Goal: Information Seeking & Learning: Learn about a topic

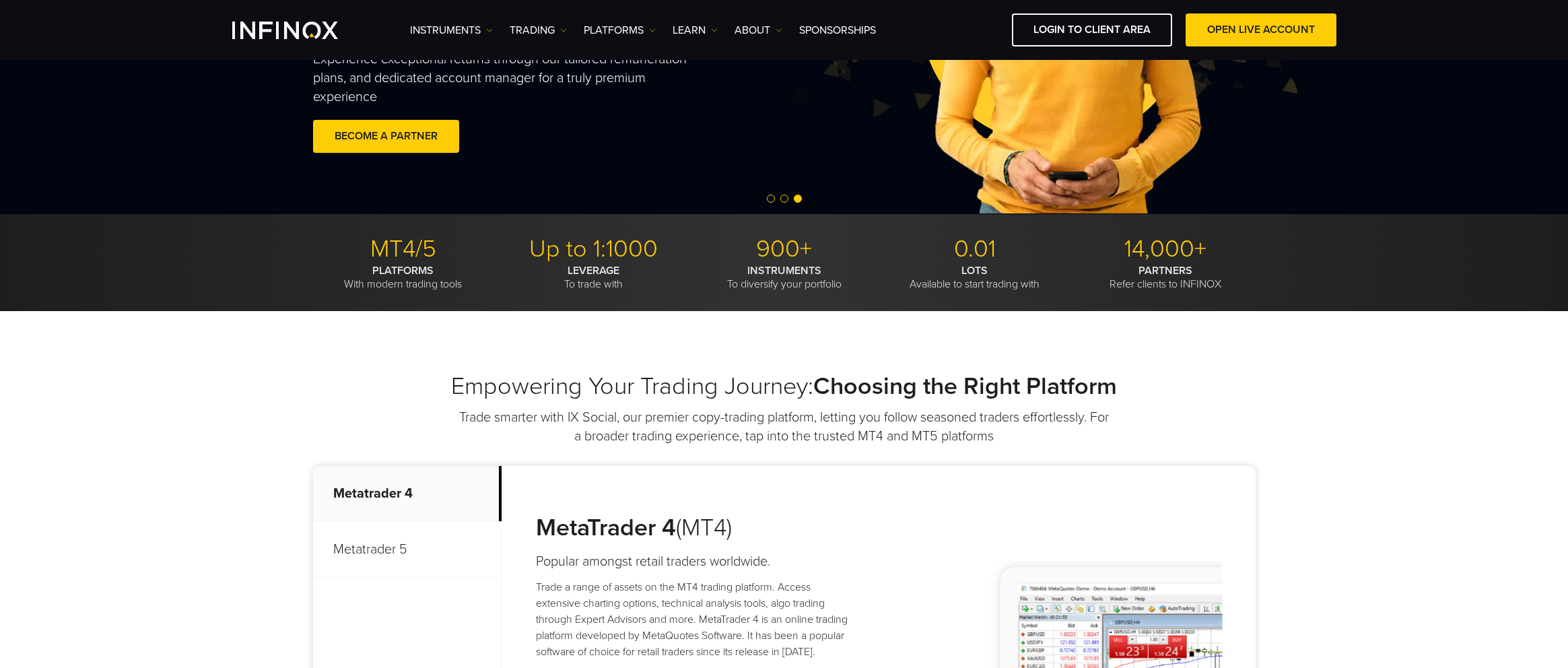
scroll to position [633, 0]
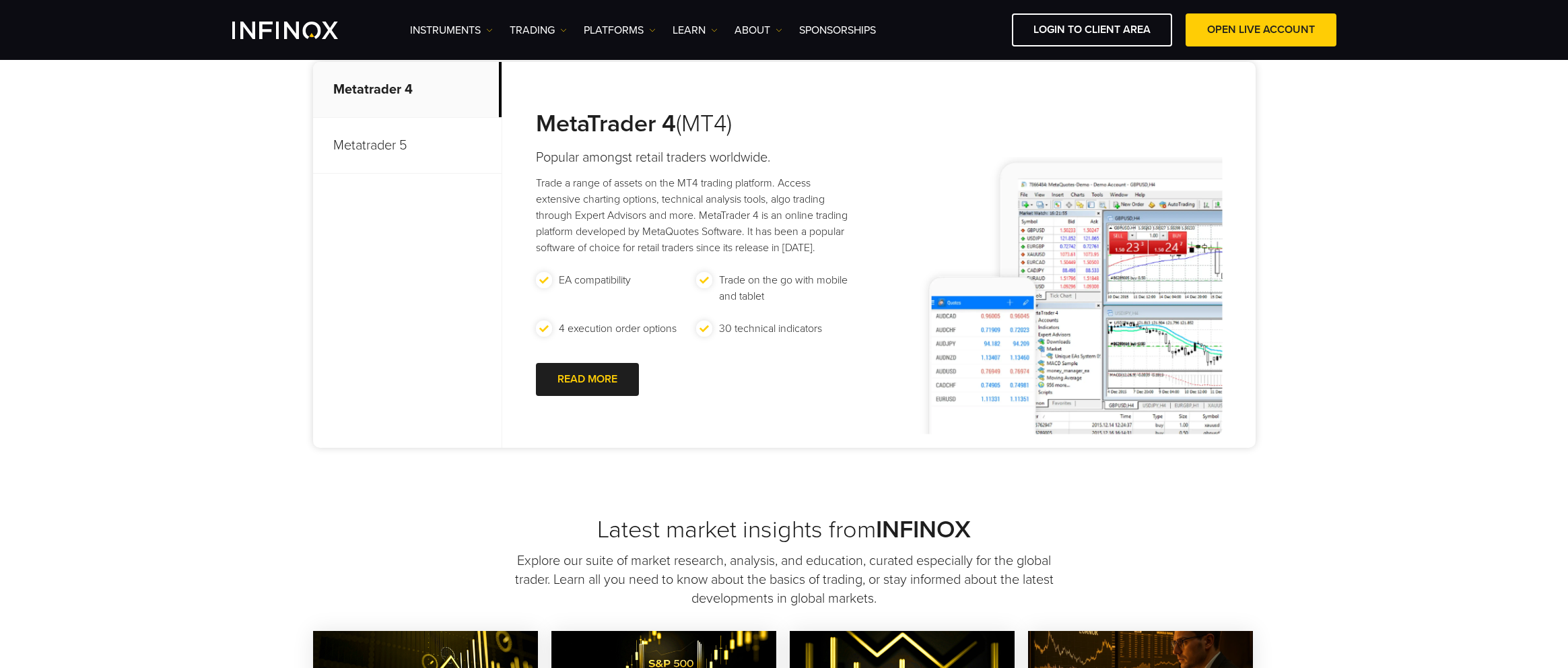
click at [411, 143] on p "Metatrader 5" at bounding box center [407, 145] width 188 height 56
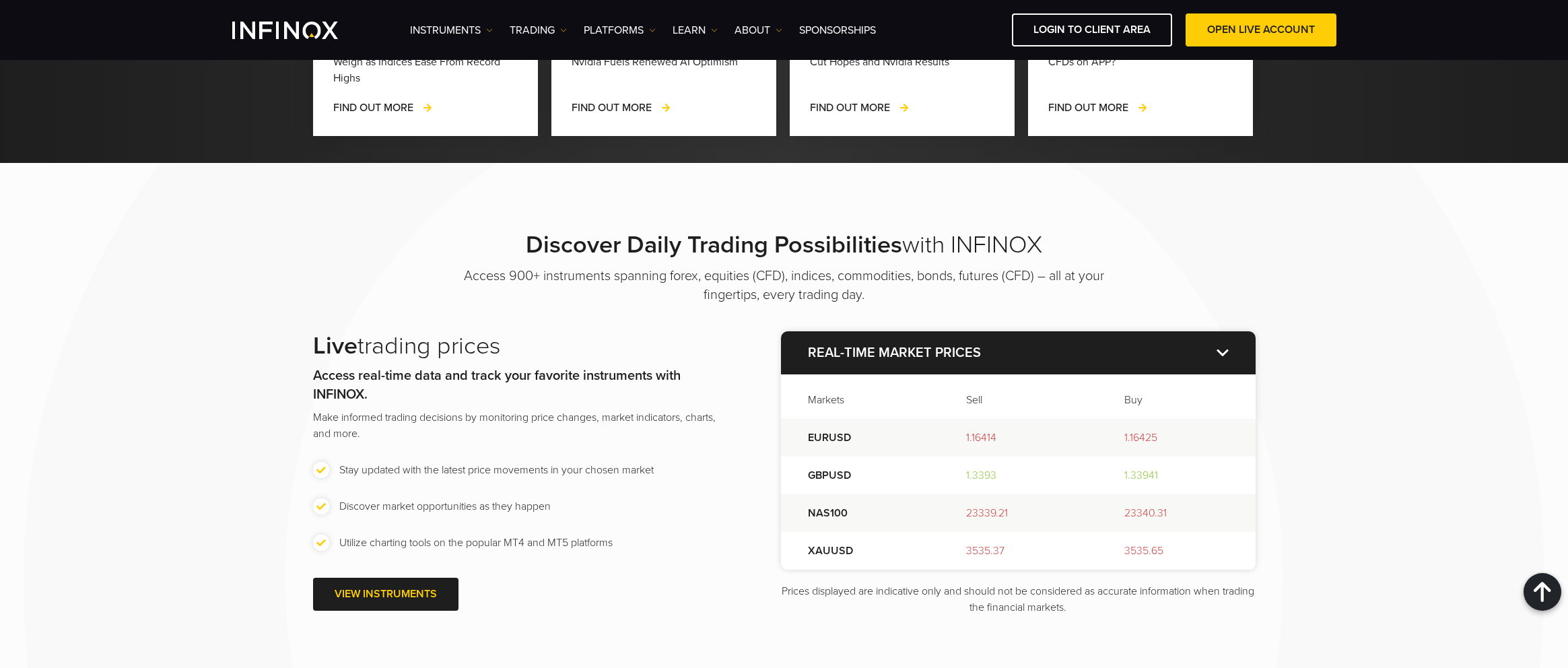
scroll to position [1643, 0]
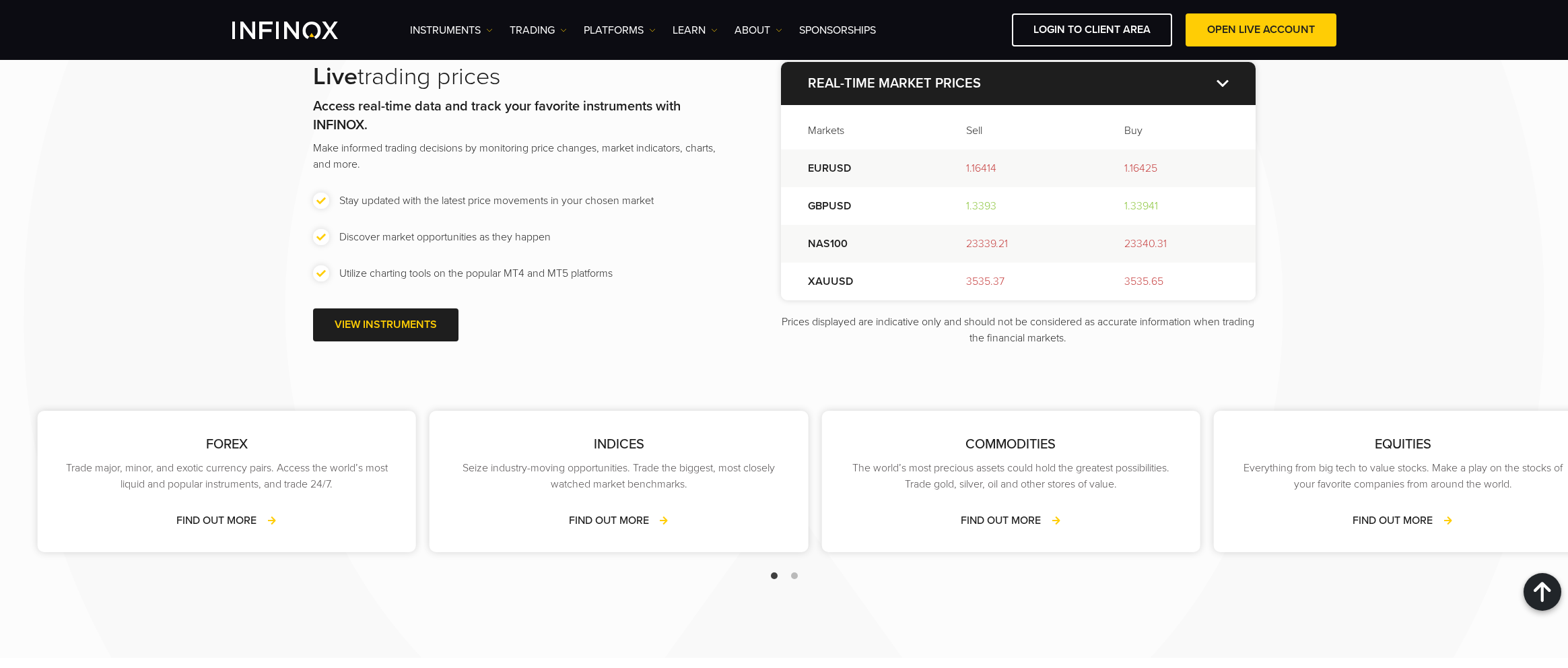
click at [633, 461] on div "FOREX Trade major, minor, and exotic currency pairs. Access the world’s most li…" at bounding box center [815, 497] width 1568 height 186
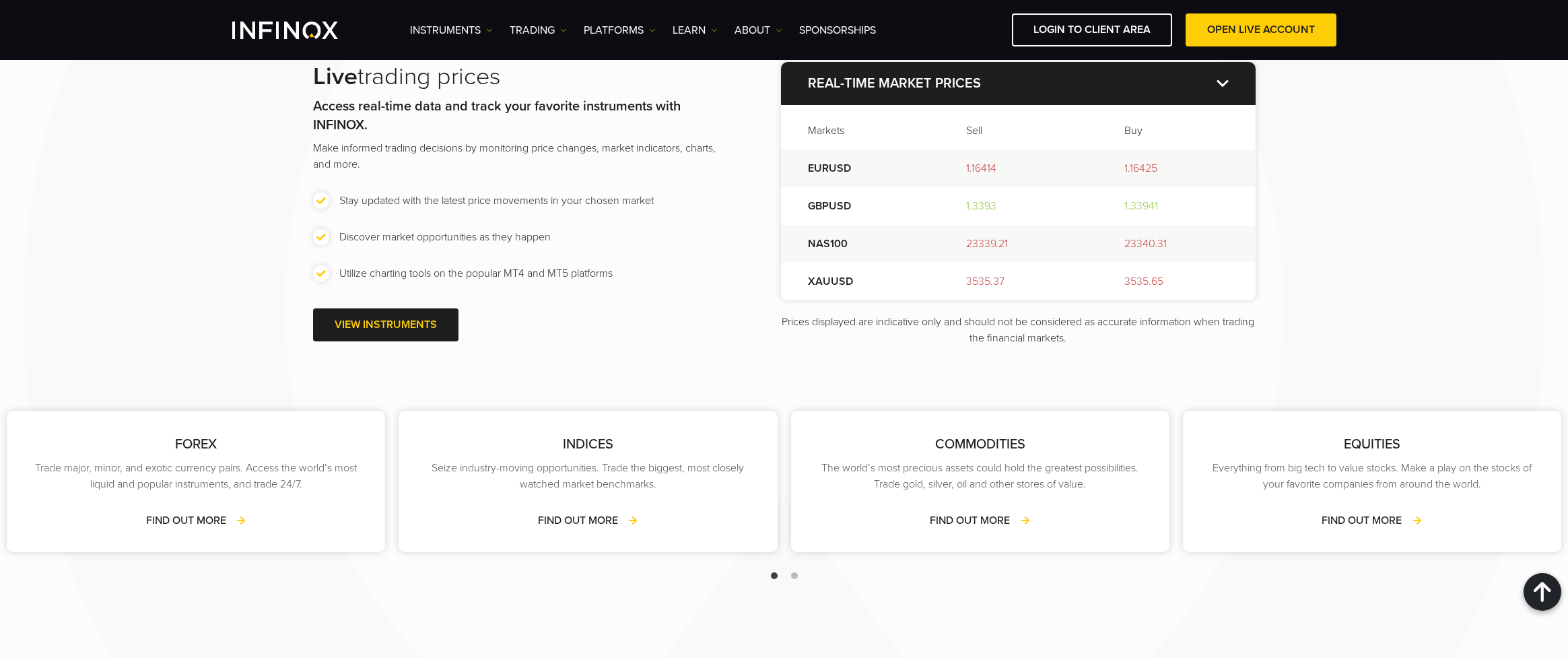
click at [777, 455] on div "INDICES Seize industry-moving opportunities. Trade the biggest, most closely wa…" at bounding box center [587, 481] width 379 height 141
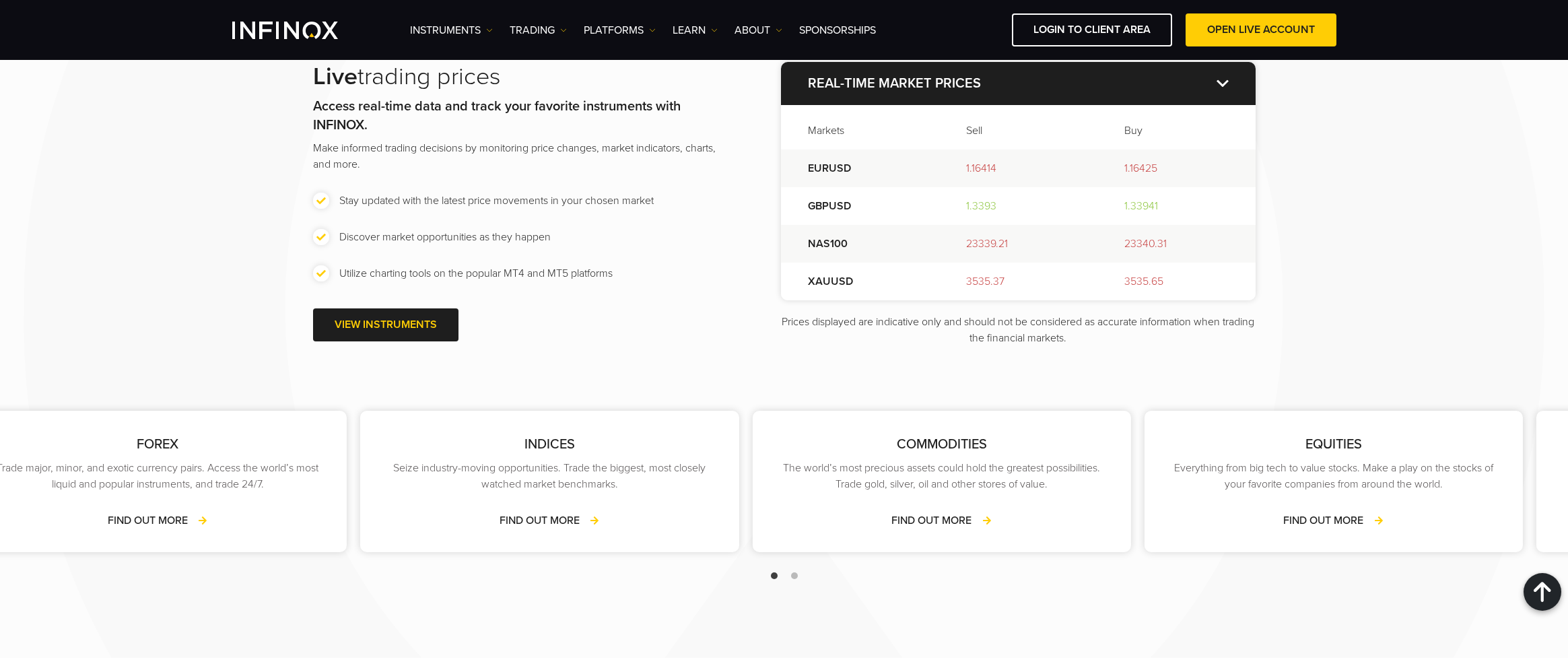
click at [752, 428] on div "COMMODITIES The world’s most precious assets could hold the greatest possibilit…" at bounding box center [941, 481] width 379 height 141
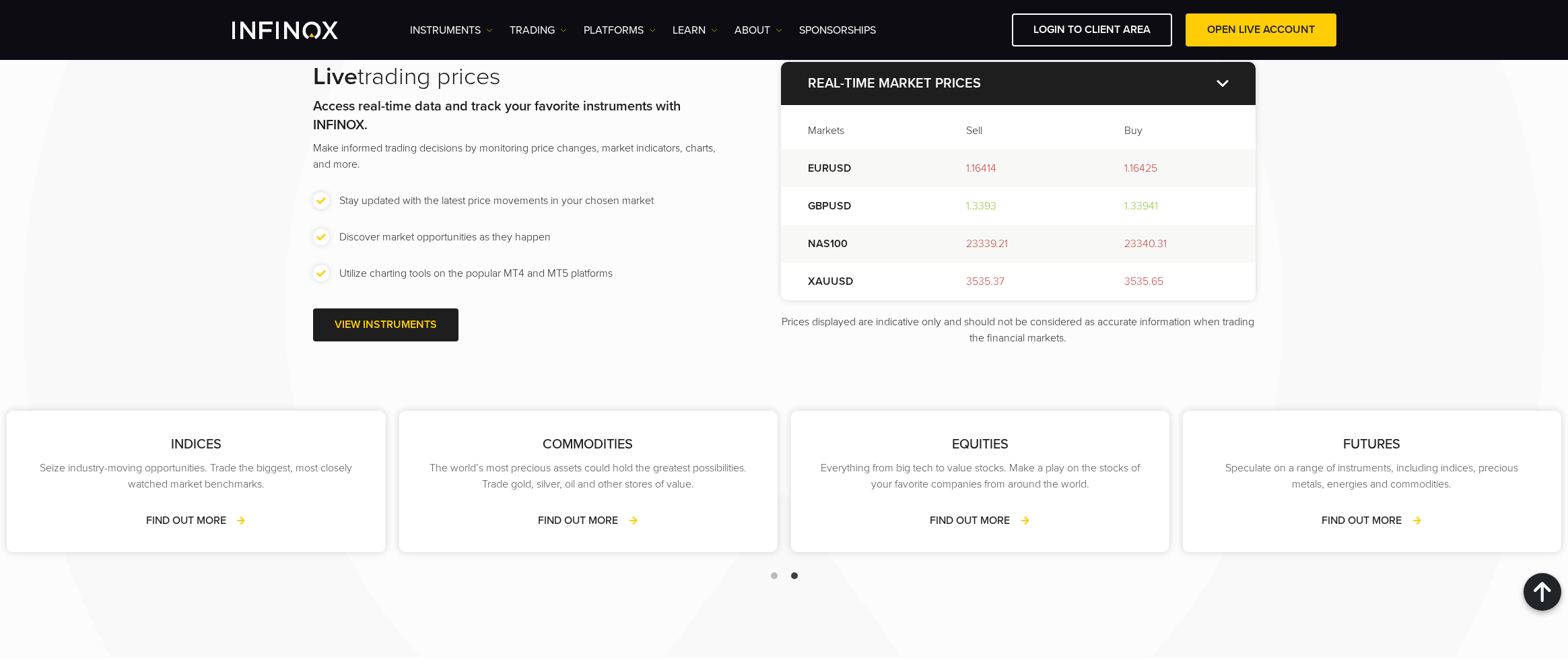
click at [691, 442] on div "FOREX Trade major, minor, and exotic currency pairs. Access the world’s most li…" at bounding box center [392, 497] width 1568 height 186
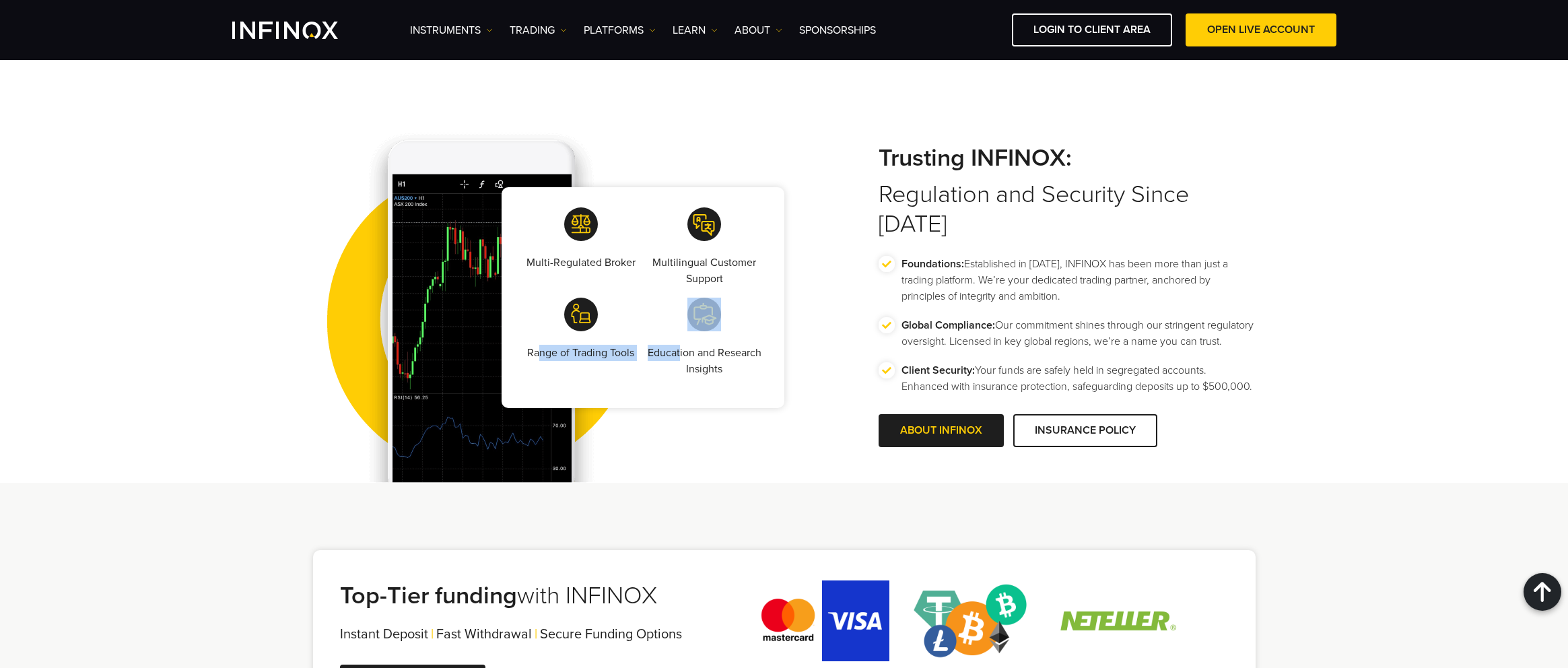
drag, startPoint x: 680, startPoint y: 360, endPoint x: 533, endPoint y: 338, distance: 148.6
click at [534, 338] on div "Multi-Regulated Broker Multilingual Customer Support Range of Trading Tools Edu…" at bounding box center [643, 297] width 283 height 221
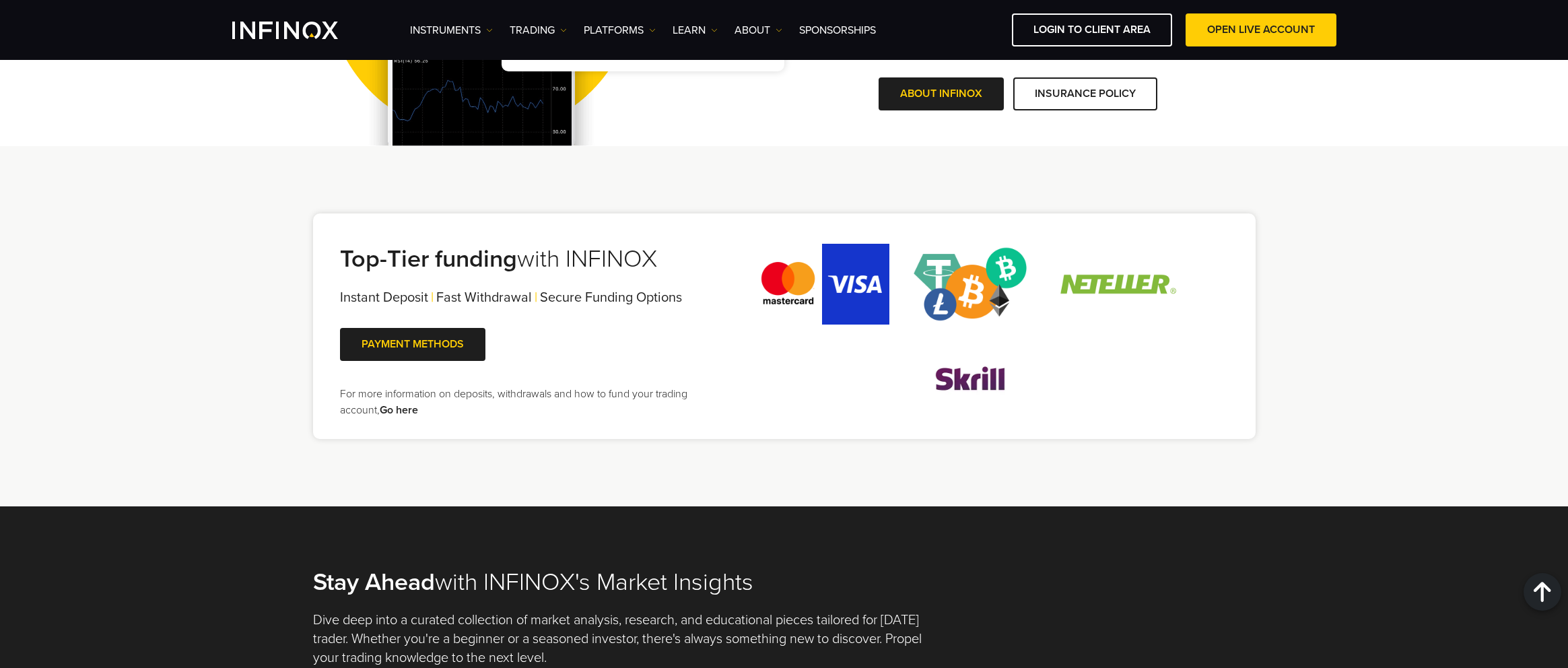
scroll to position [2248, 0]
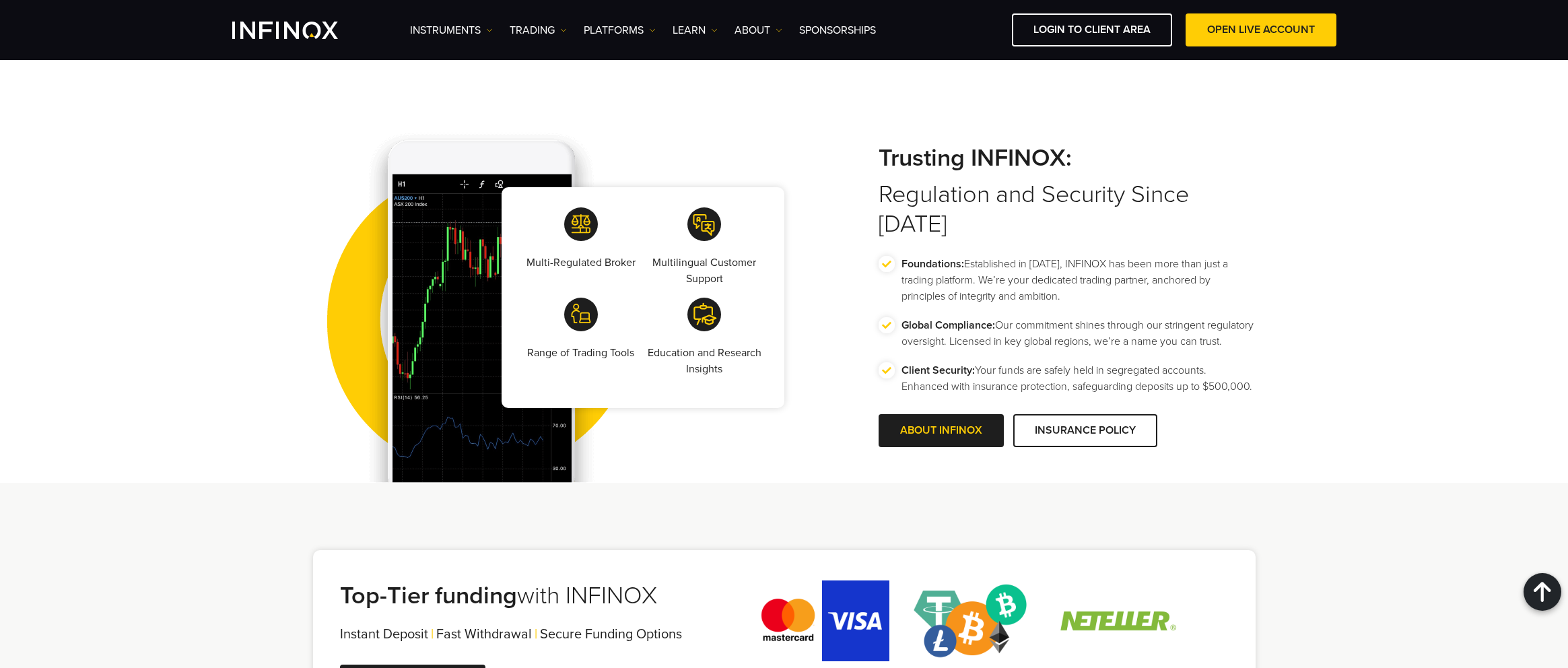
click at [572, 271] on div "Multi-Regulated Broker" at bounding box center [581, 253] width 118 height 90
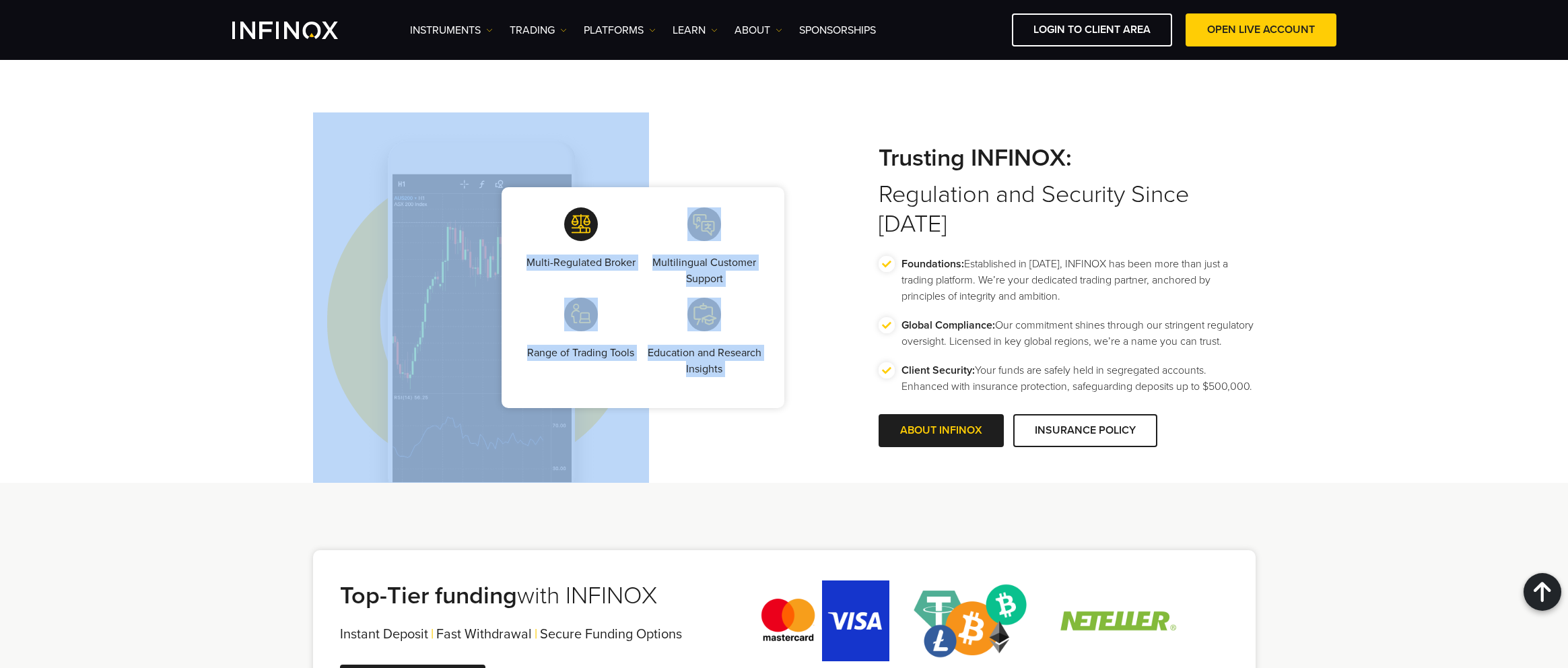
drag, startPoint x: 516, startPoint y: 211, endPoint x: 794, endPoint y: 430, distance: 353.9
click at [794, 430] on div "Multi-Regulated Broker Multilingual Customer Support Range of Trading Tools Edu…" at bounding box center [784, 297] width 969 height 370
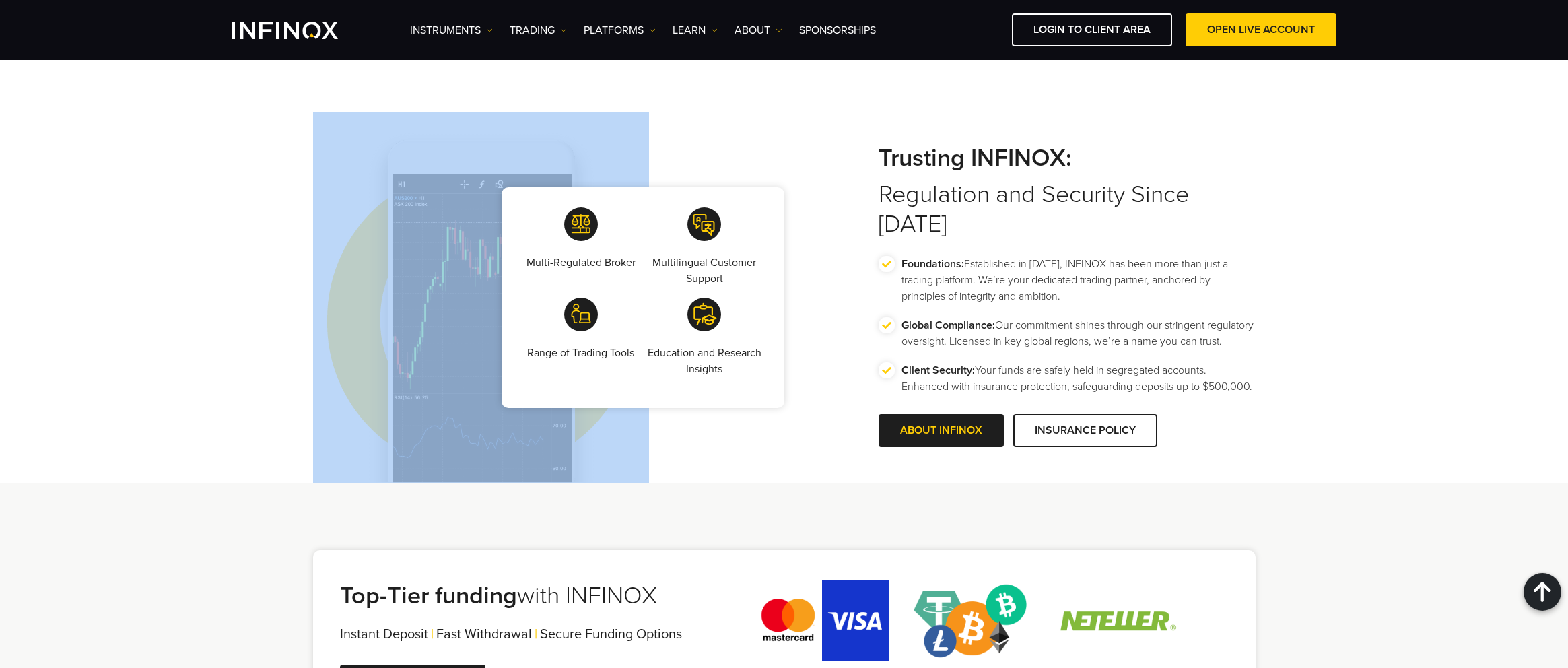
drag, startPoint x: 781, startPoint y: 471, endPoint x: 367, endPoint y: 194, distance: 498.1
click at [367, 194] on div "Multi-Regulated Broker Multilingual Customer Support Range of Trading Tools Edu…" at bounding box center [548, 297] width 471 height 370
click at [367, 194] on img at bounding box center [480, 297] width 336 height 370
click at [248, 126] on div "Multi-Regulated Broker Multilingual Customer Support Range of Trading Tools Edu…" at bounding box center [784, 267] width 1568 height 431
drag, startPoint x: 236, startPoint y: 128, endPoint x: 830, endPoint y: 423, distance: 663.2
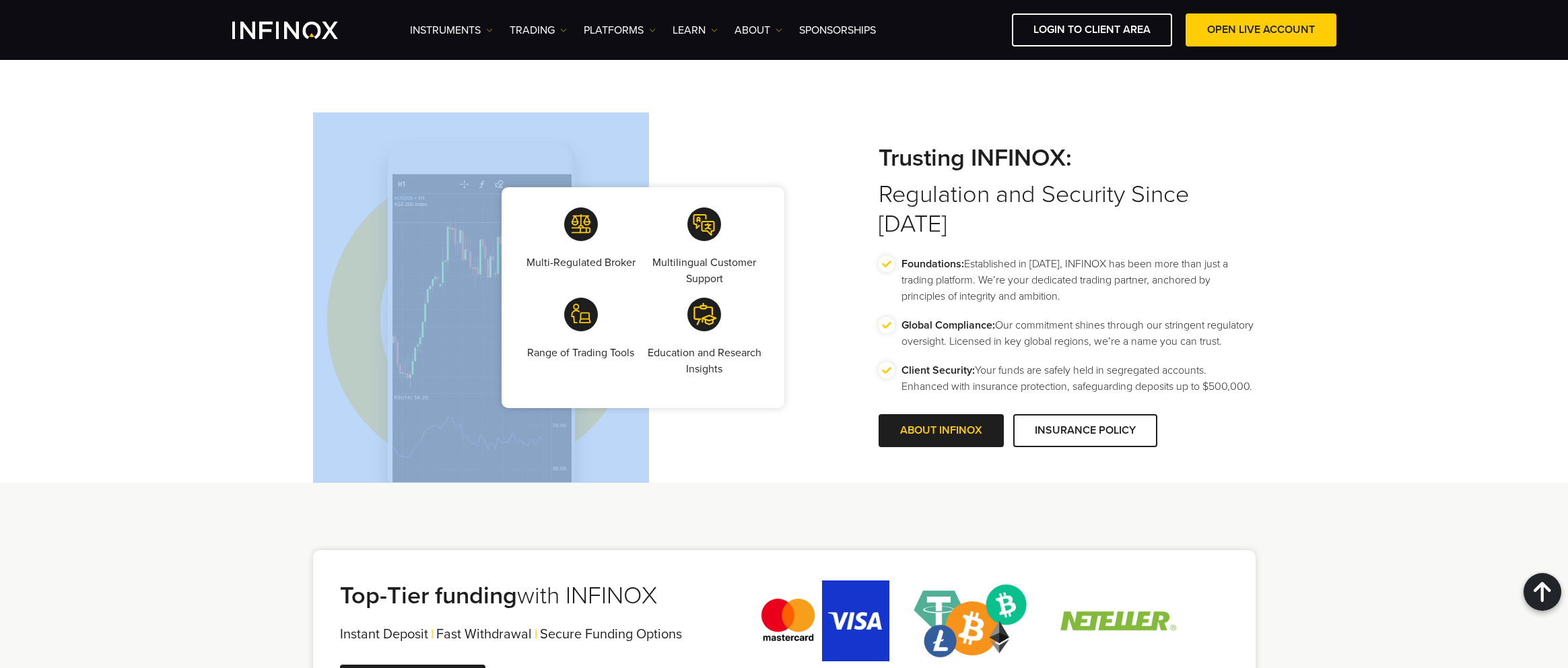
click at [830, 423] on div "Multi-Regulated Broker Multilingual Customer Support Range of Trading Tools Edu…" at bounding box center [784, 267] width 1568 height 431
click at [743, 415] on div "Multi-Regulated Broker Multilingual Customer Support Range of Trading Tools Edu…" at bounding box center [548, 297] width 471 height 370
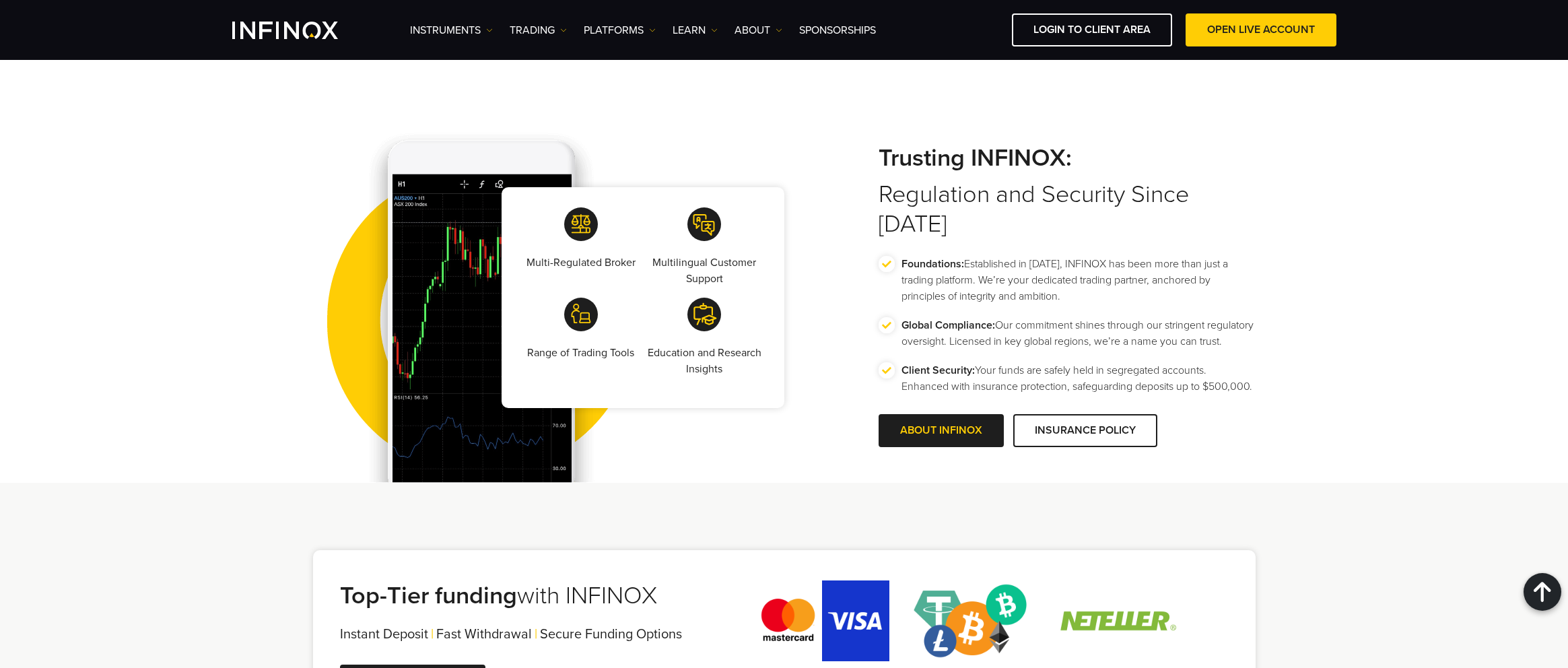
click at [617, 415] on img at bounding box center [480, 297] width 336 height 370
click at [524, 435] on img at bounding box center [480, 297] width 336 height 370
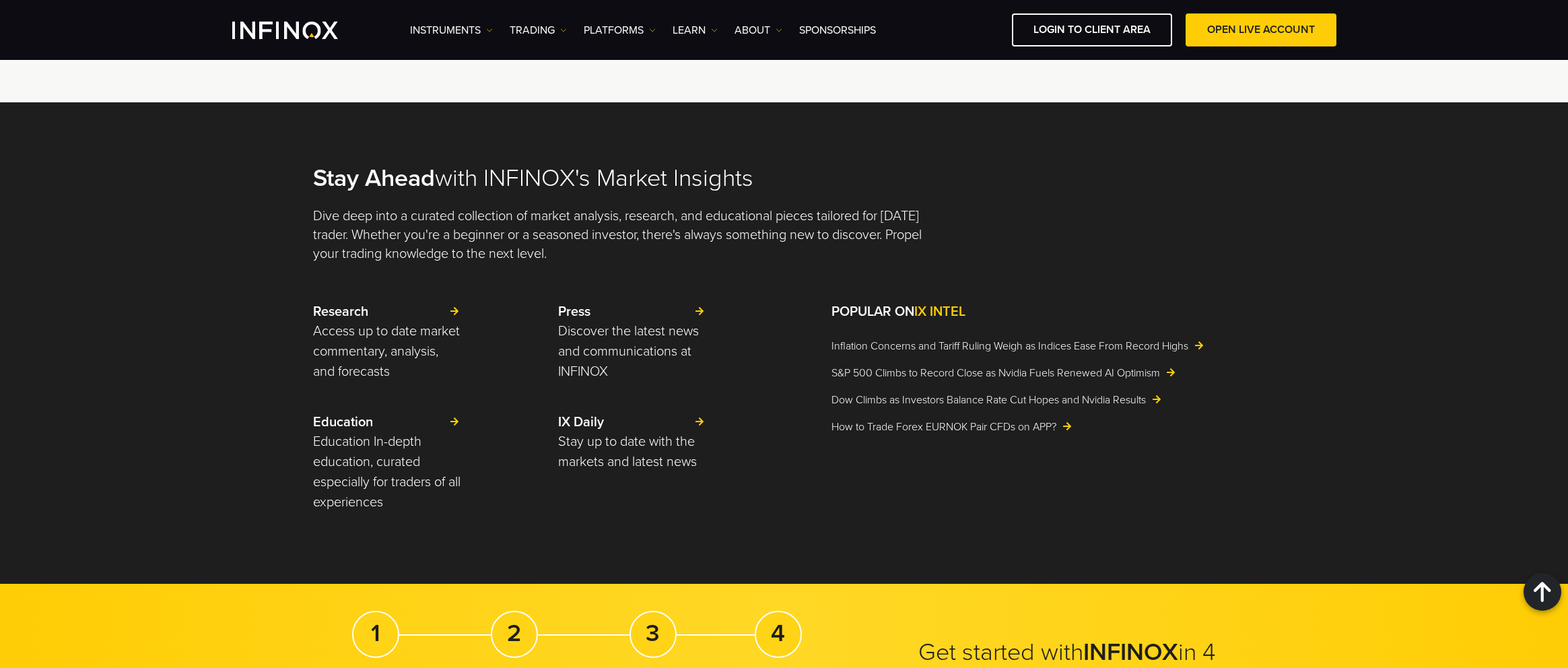
scroll to position [3326, 0]
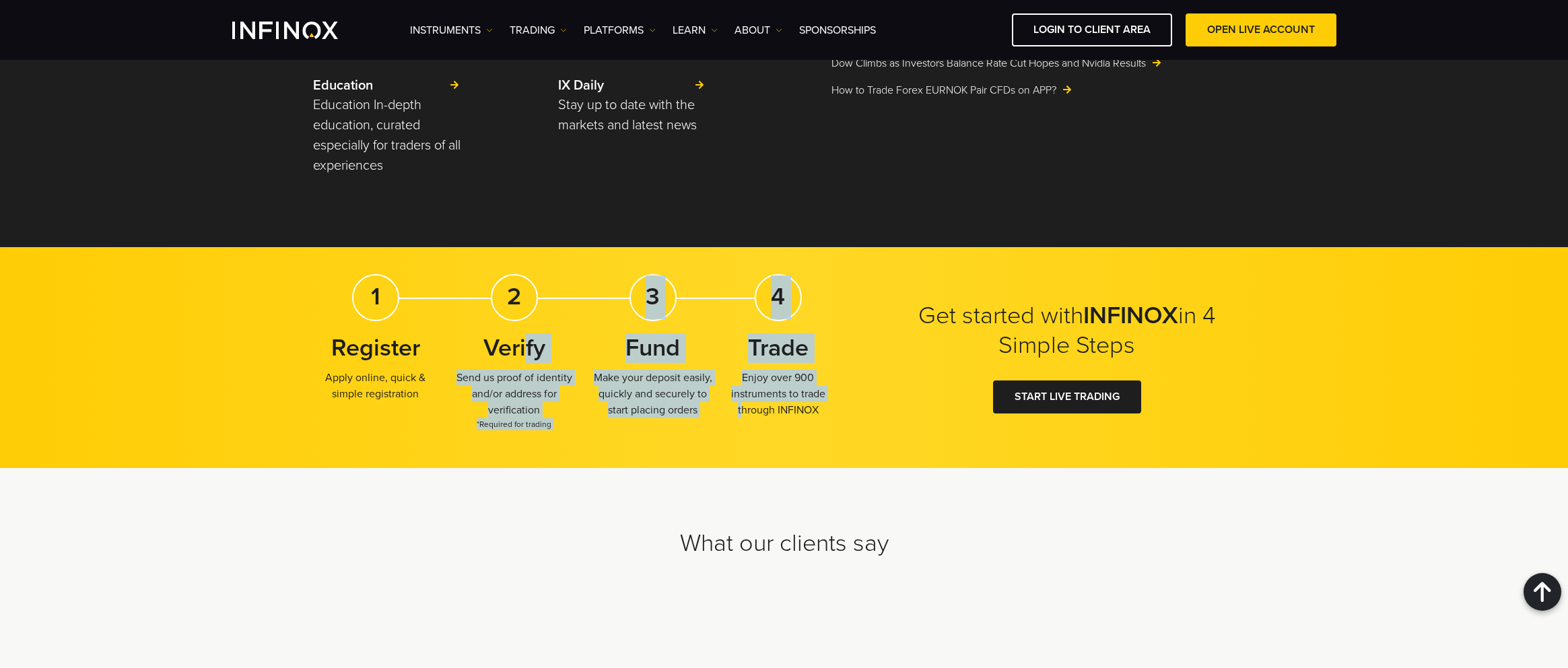
drag, startPoint x: 527, startPoint y: 351, endPoint x: 745, endPoint y: 393, distance: 222.0
click at [725, 389] on div "1 Register Apply online, quick & simple registration 2 Verify Send us proof of …" at bounding box center [576, 357] width 528 height 167
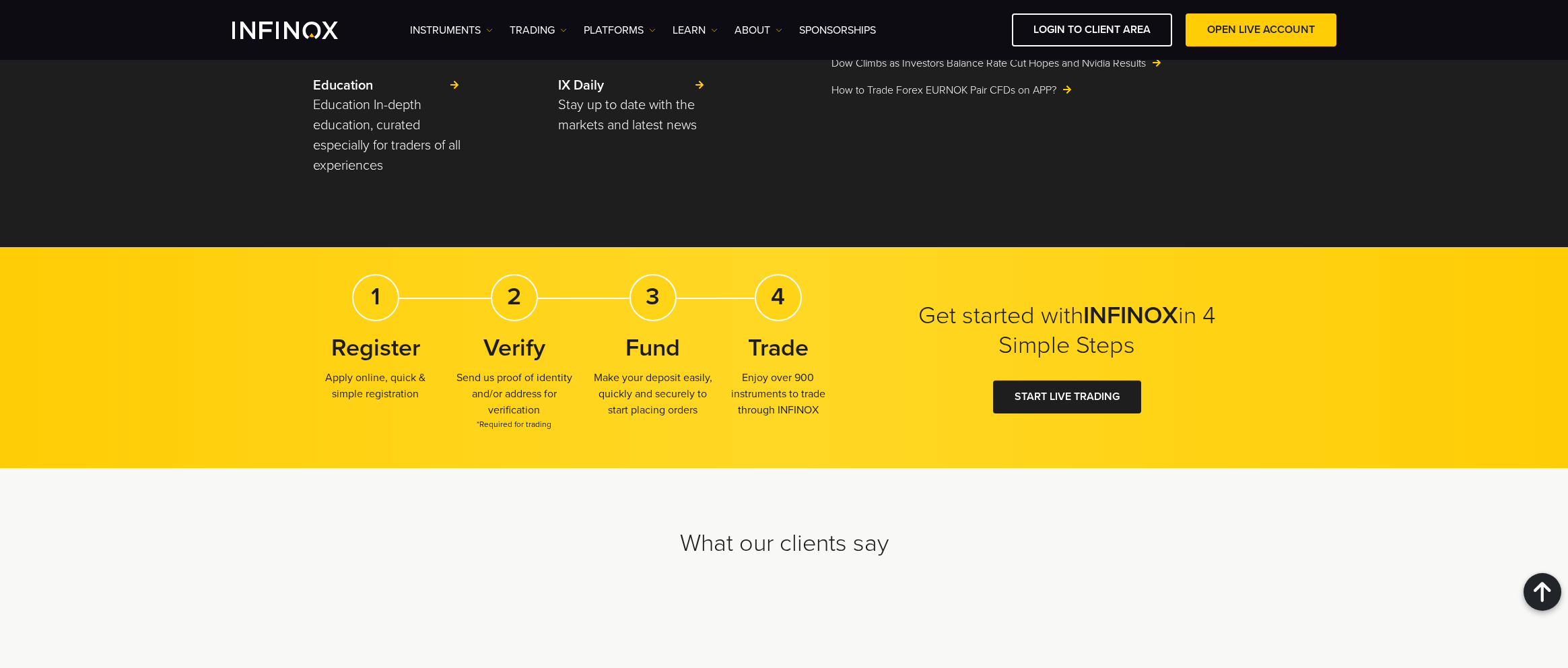
click at [745, 393] on p "Enjoy over 900 instruments to trade through INFINOX" at bounding box center [778, 394] width 125 height 48
click at [644, 394] on p "Make your deposit easily, quickly and securely to start placing orders" at bounding box center [653, 394] width 125 height 48
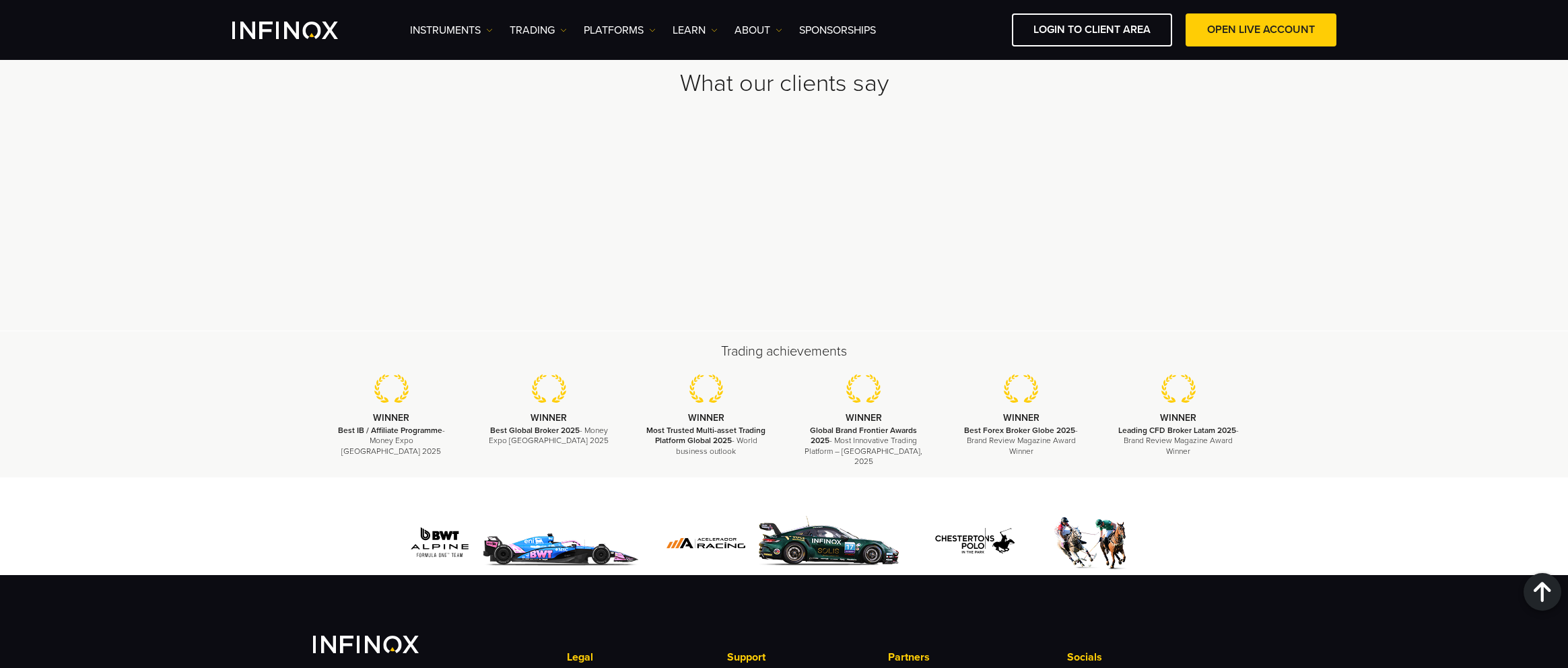
scroll to position [3865, 0]
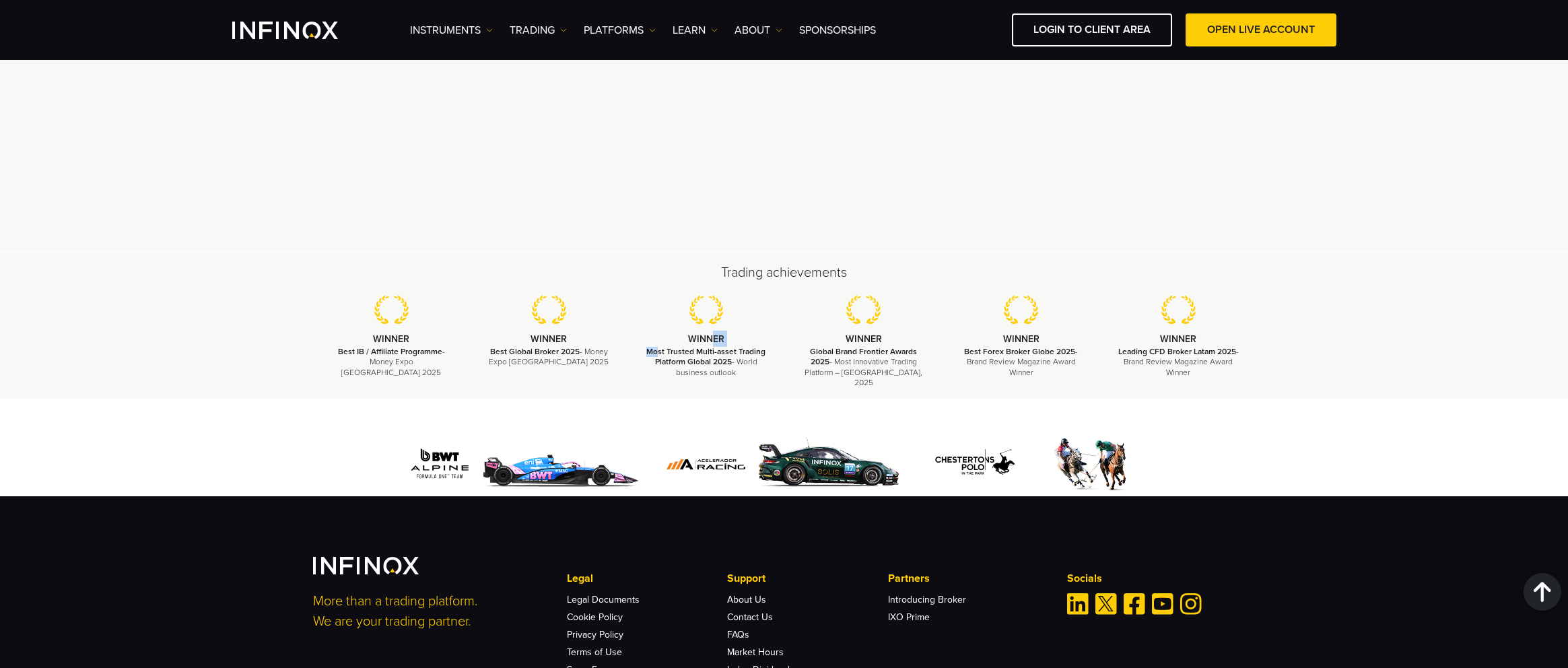
drag, startPoint x: 714, startPoint y: 345, endPoint x: 706, endPoint y: 318, distance: 28.2
click at [661, 345] on p "WINNER" at bounding box center [706, 338] width 124 height 16
click at [706, 318] on img at bounding box center [706, 309] width 35 height 28
click at [703, 307] on img at bounding box center [706, 309] width 35 height 28
click at [680, 311] on li "WINNER Most Trusted Multi-asset Trading Platform Global 2025 - World business o…" at bounding box center [706, 336] width 158 height 82
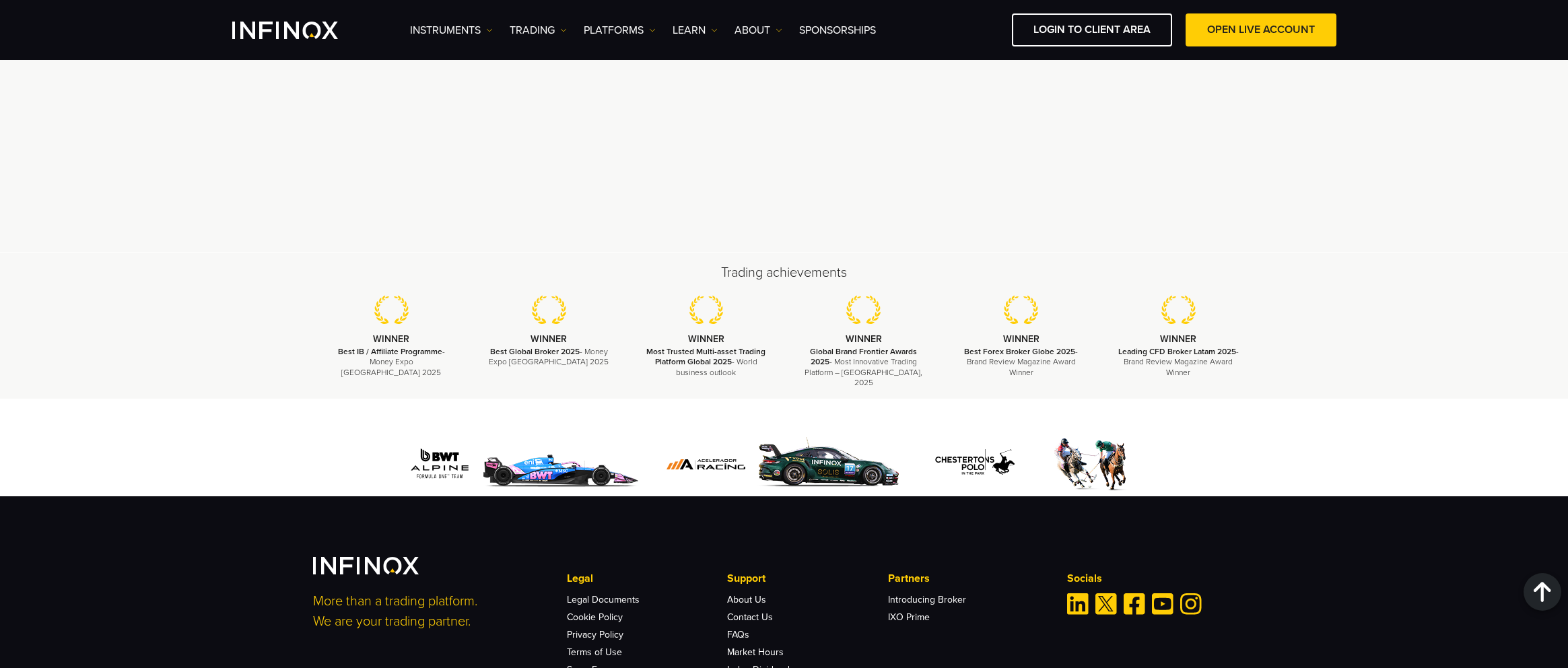
drag, startPoint x: 608, startPoint y: 315, endPoint x: 752, endPoint y: 324, distance: 144.3
click at [626, 314] on li "WINNER Best Global Broker 2025 - Money Expo [GEOGRAPHIC_DATA] 2025" at bounding box center [549, 332] width 158 height 72
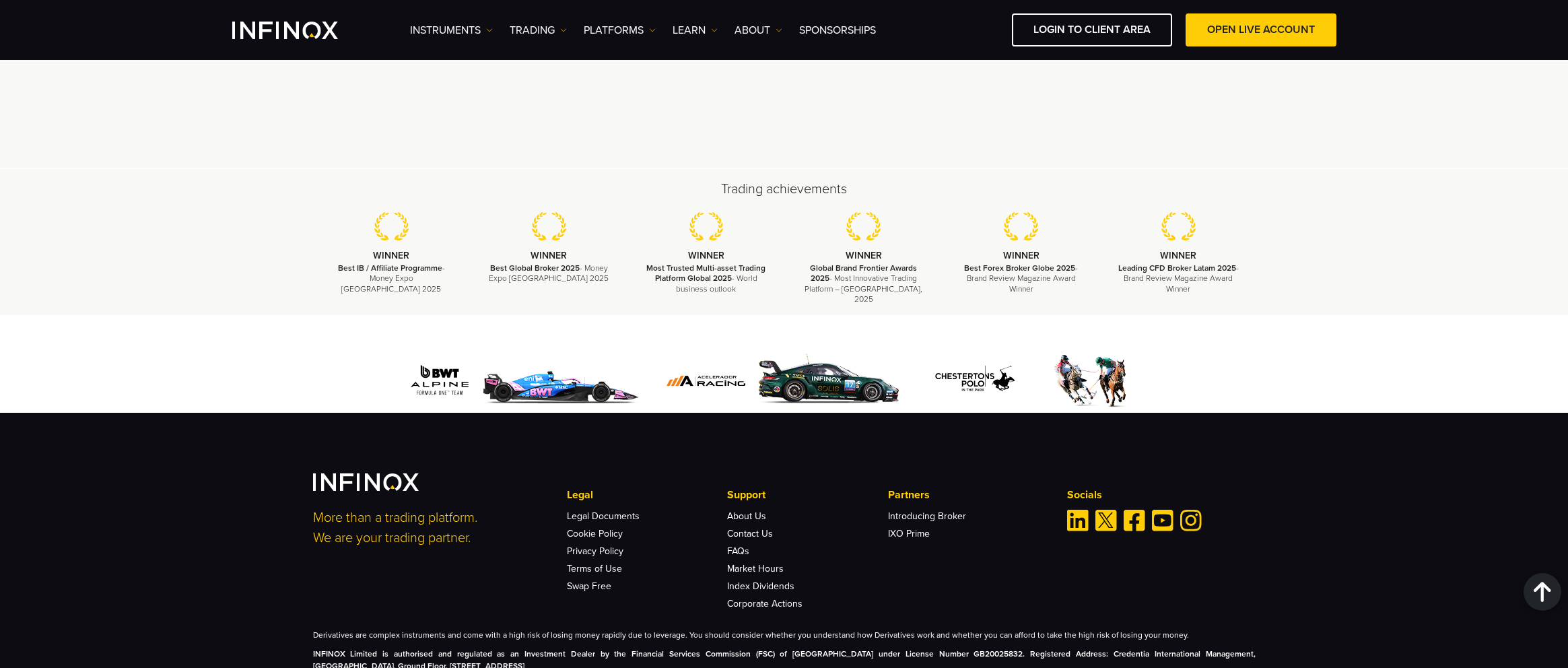
scroll to position [4029, 0]
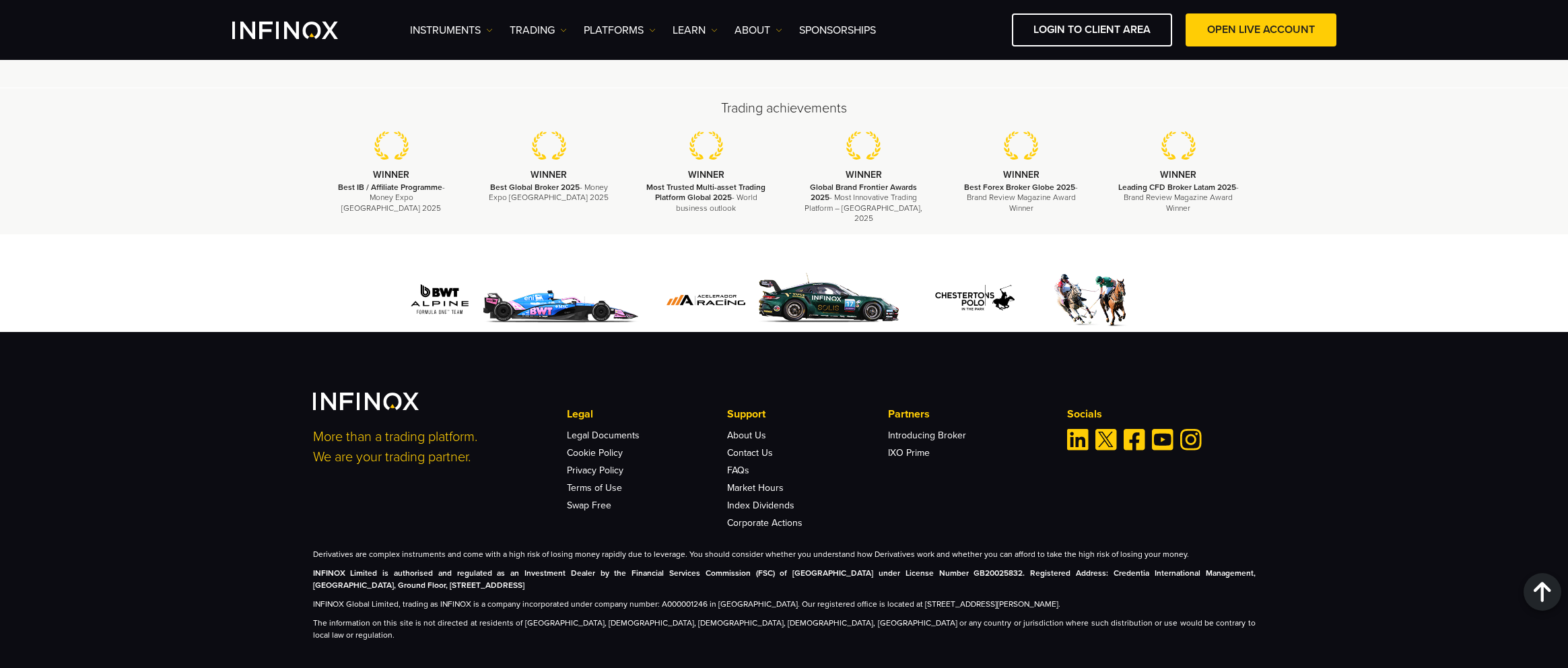
click at [1169, 667] on link "Terms of Use" at bounding box center [1156, 680] width 47 height 10
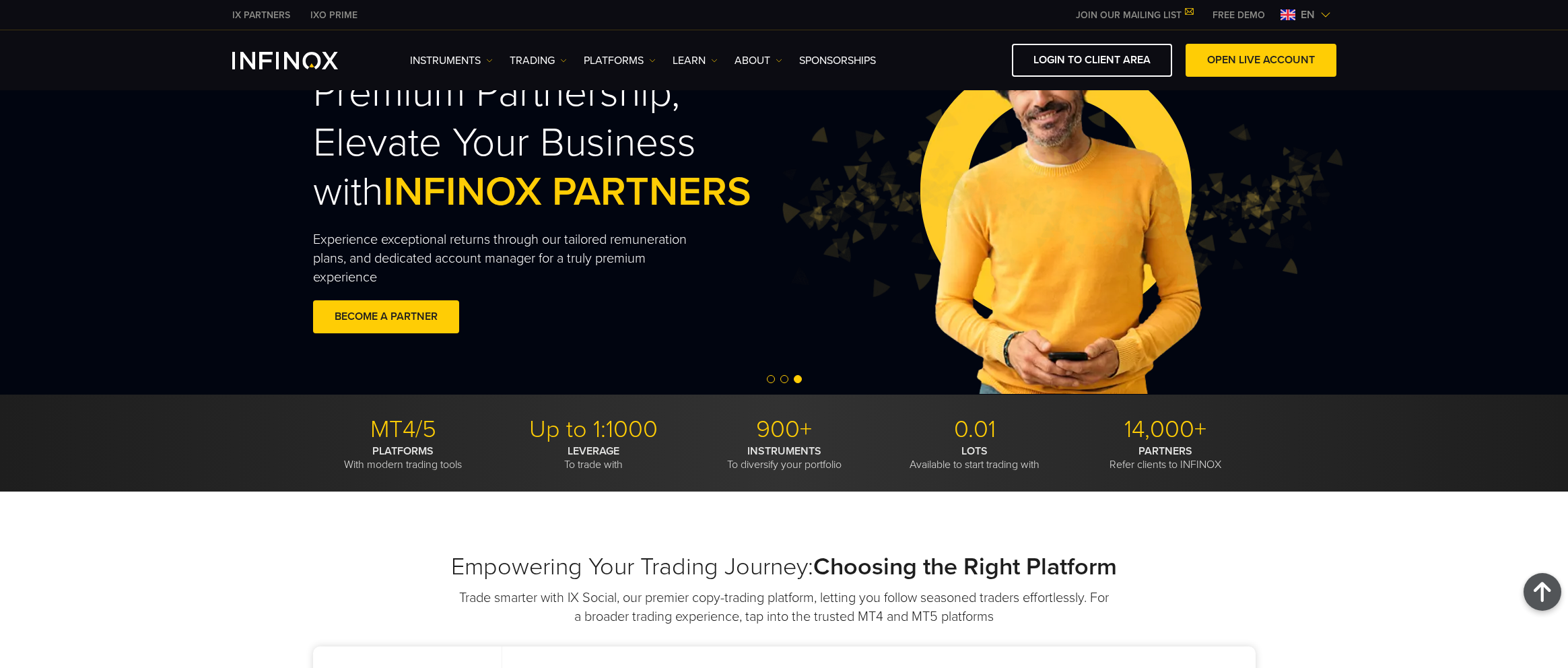
scroll to position [0, 0]
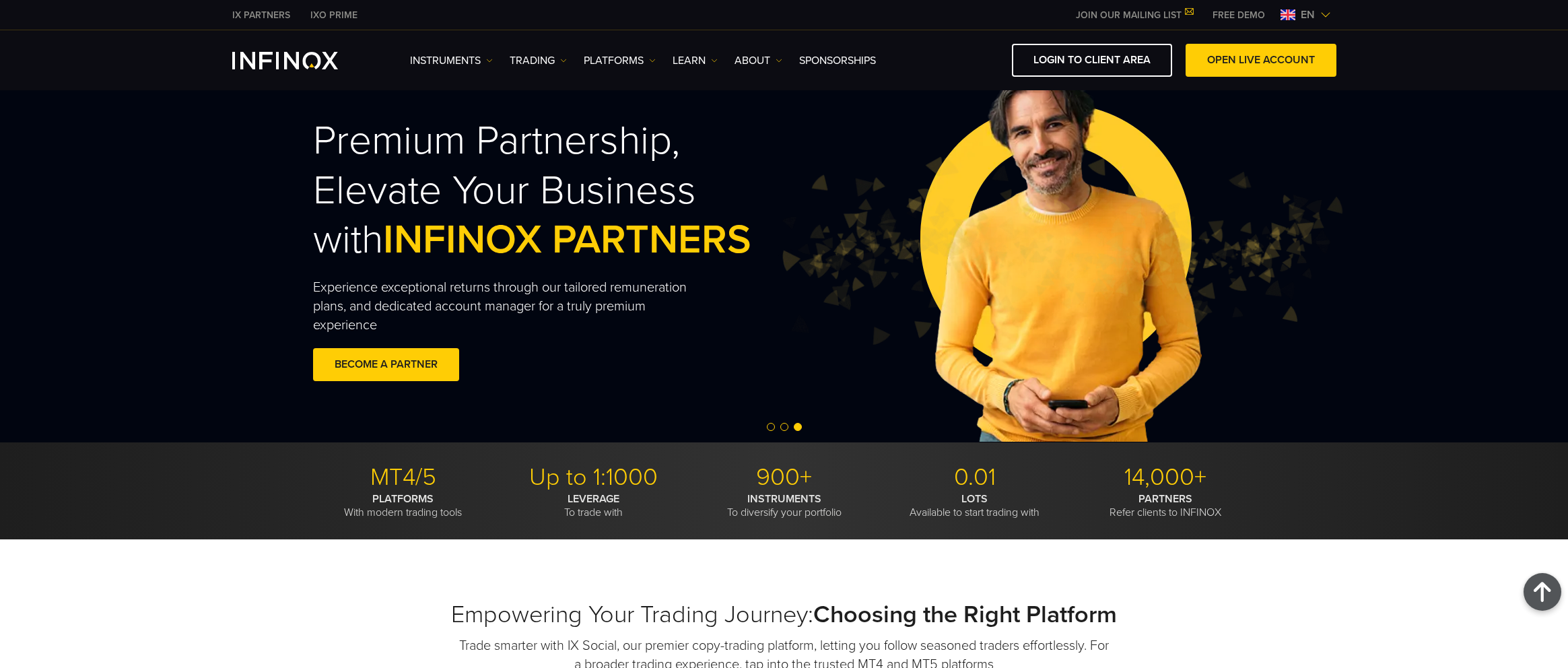
drag, startPoint x: 488, startPoint y: 584, endPoint x: 387, endPoint y: 402, distance: 208.1
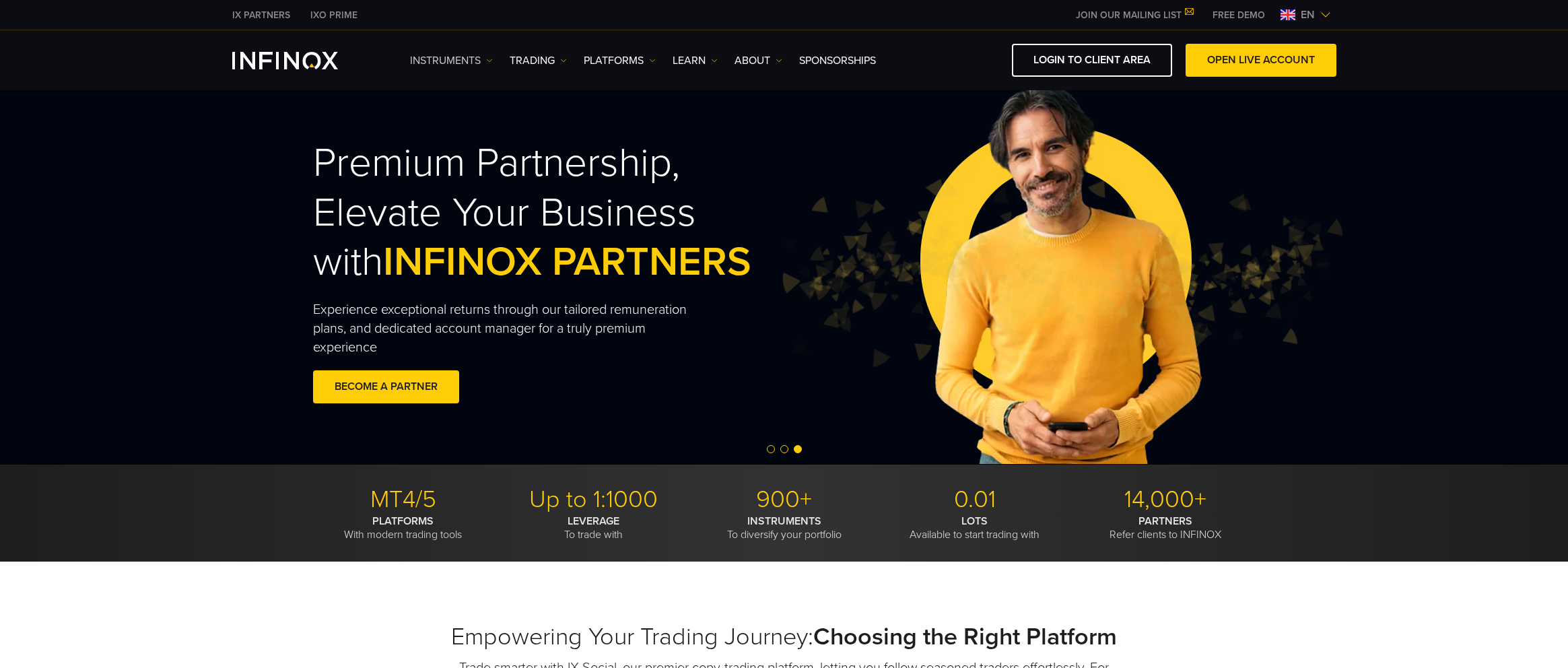
click at [466, 59] on link "Instruments" at bounding box center [451, 60] width 83 height 16
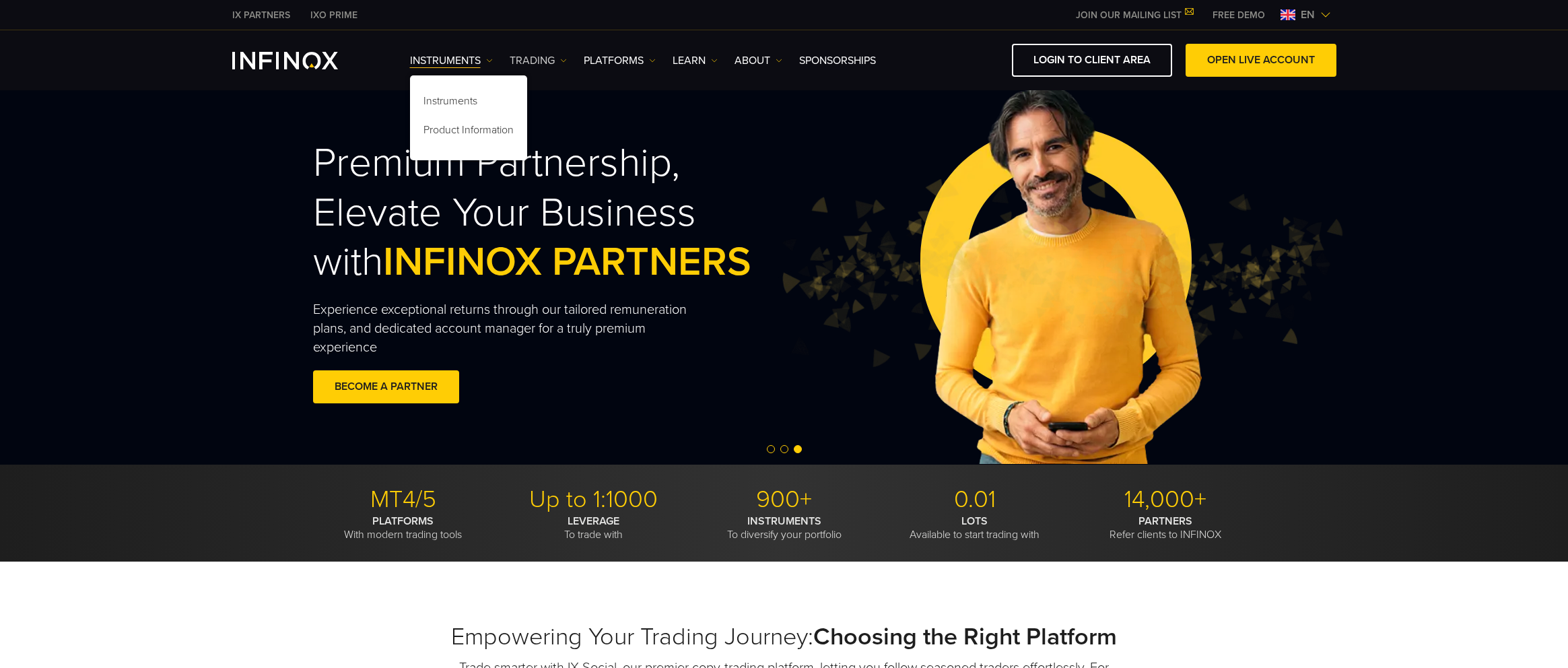
click at [549, 64] on link "TRADING" at bounding box center [538, 60] width 57 height 16
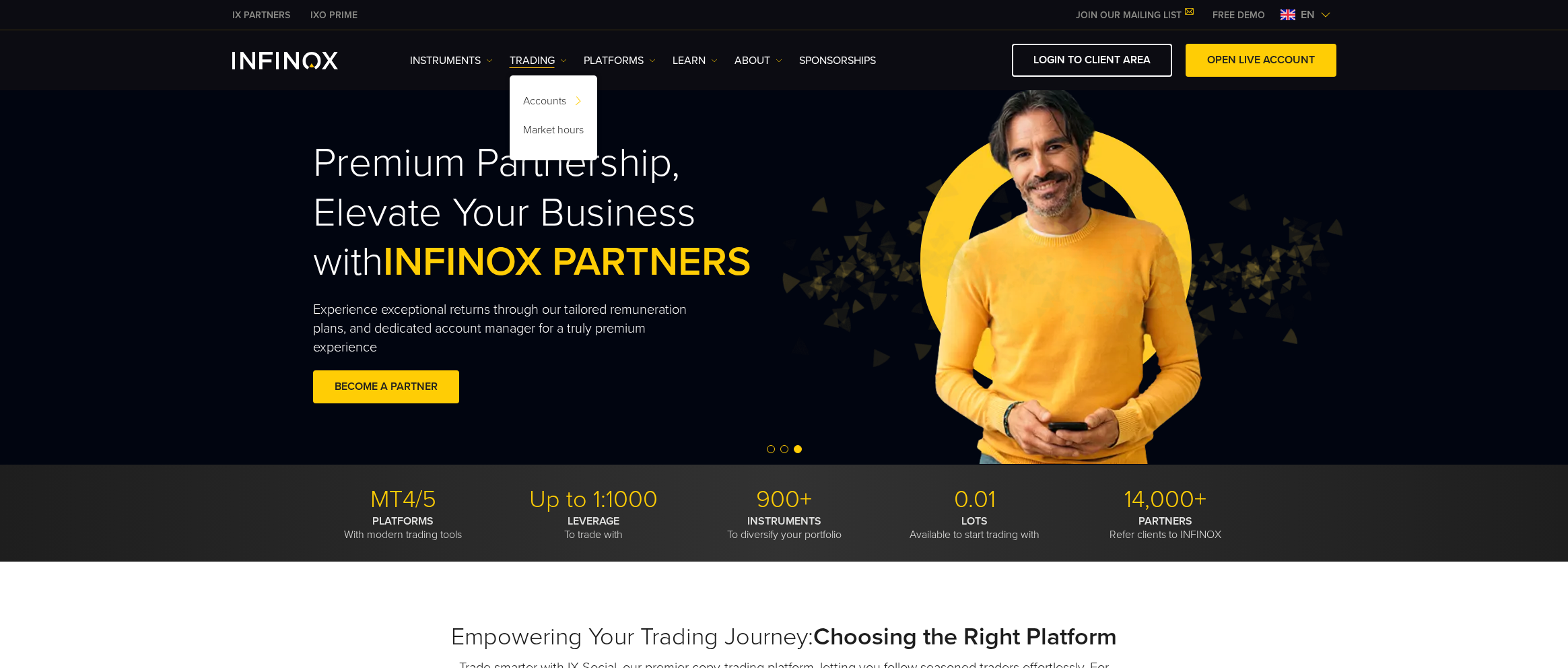
click at [638, 70] on div "Instruments Instruments Product Information TRADING Accounts" at bounding box center [873, 60] width 927 height 33
drag, startPoint x: 644, startPoint y: 57, endPoint x: 675, endPoint y: 55, distance: 31.1
click at [644, 57] on link "PLATFORMS" at bounding box center [619, 60] width 72 height 16
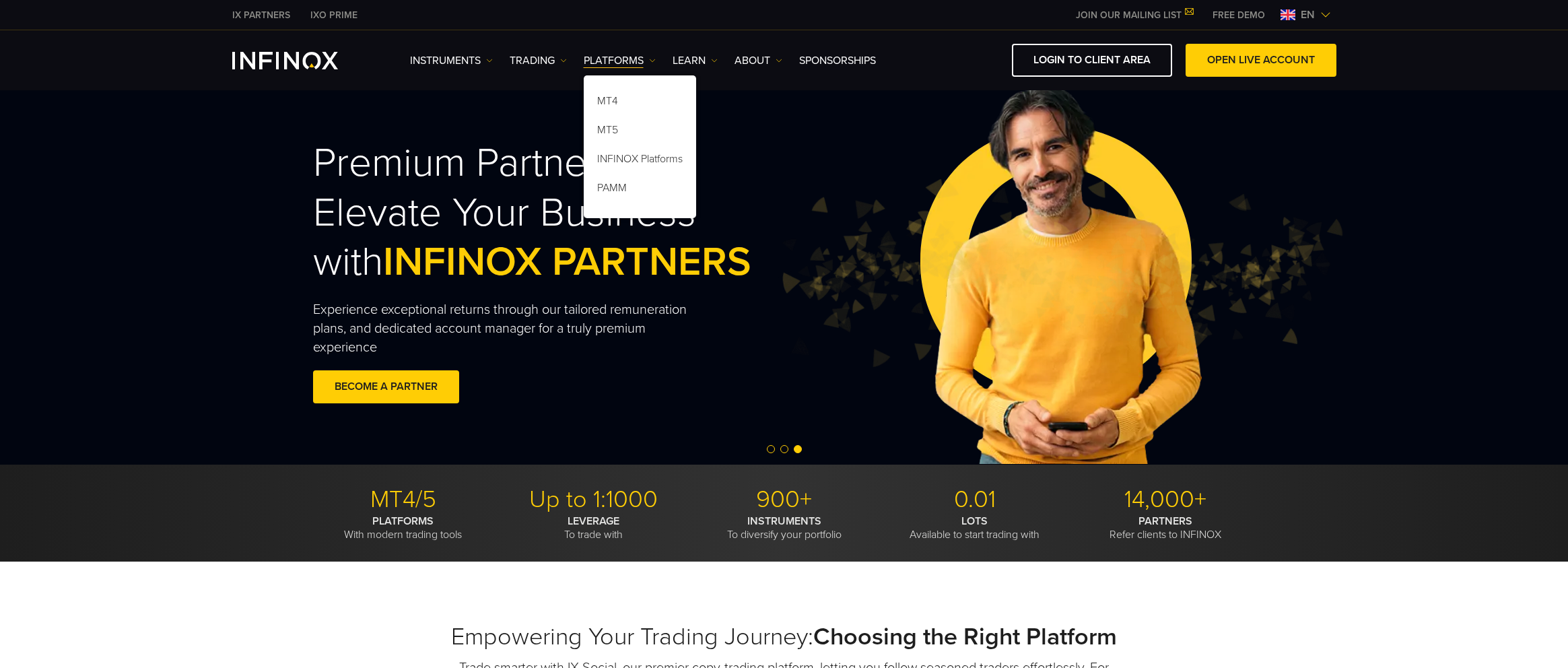
click at [724, 62] on ul "Instruments Instruments Product Information TRADING Accounts DEMO" at bounding box center [642, 60] width 466 height 16
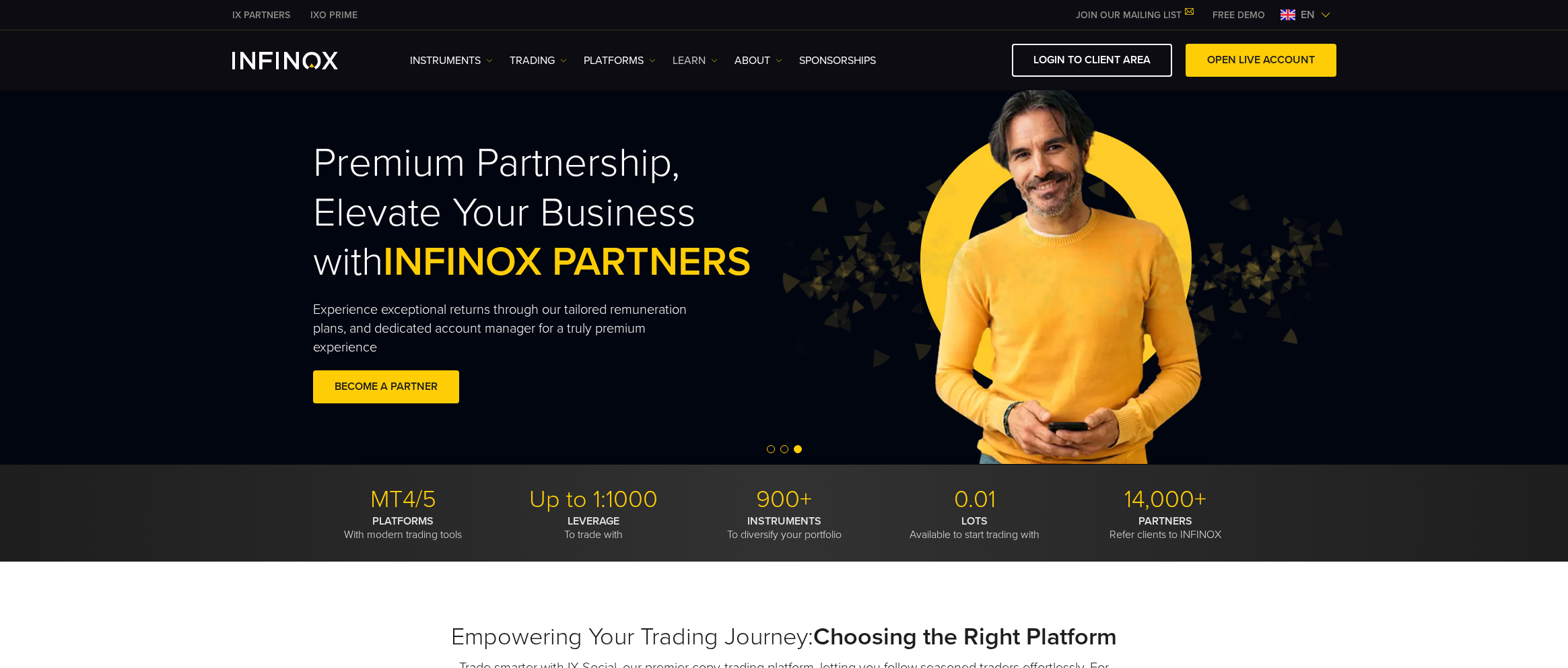
click at [715, 60] on img at bounding box center [714, 61] width 7 height 7
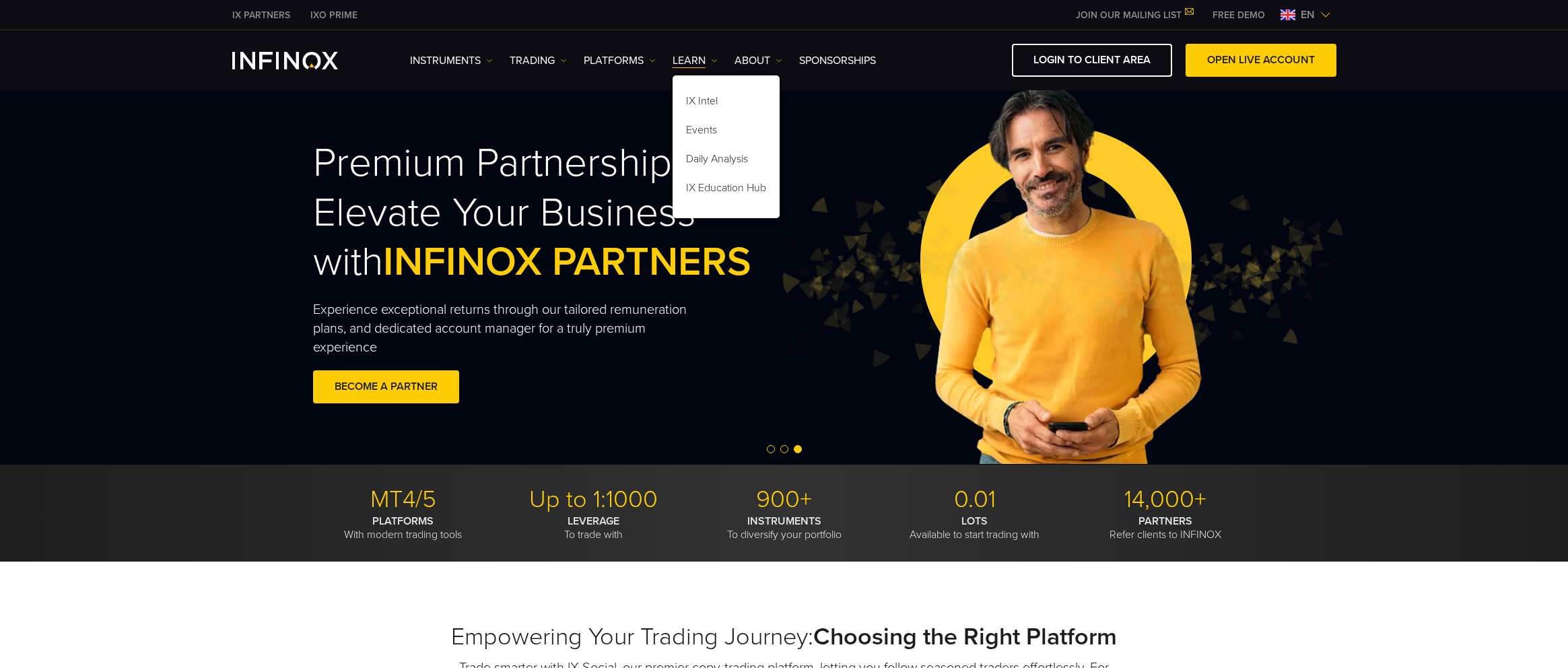
click at [792, 60] on ul "Instruments Instruments Product Information TRADING Accounts DEMO" at bounding box center [642, 60] width 466 height 16
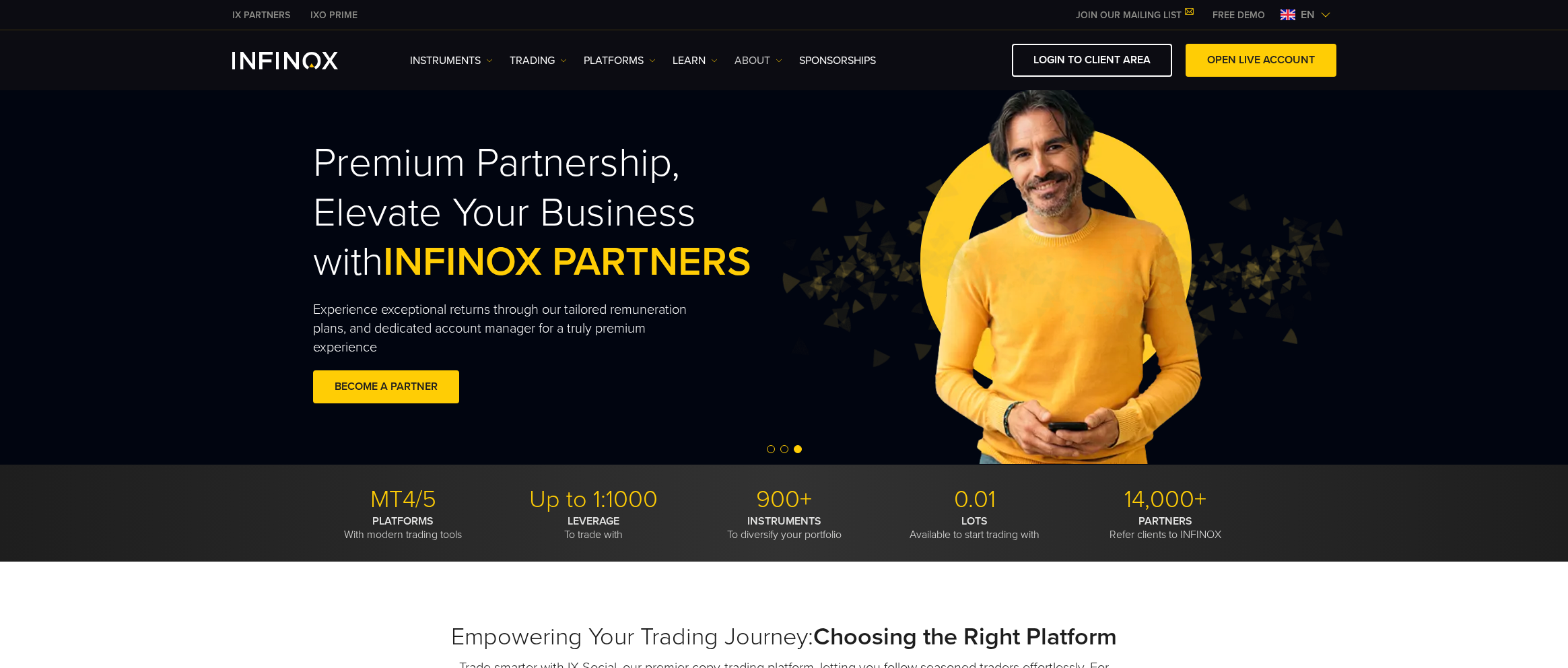
click at [763, 60] on link "ABOUT" at bounding box center [758, 60] width 48 height 16
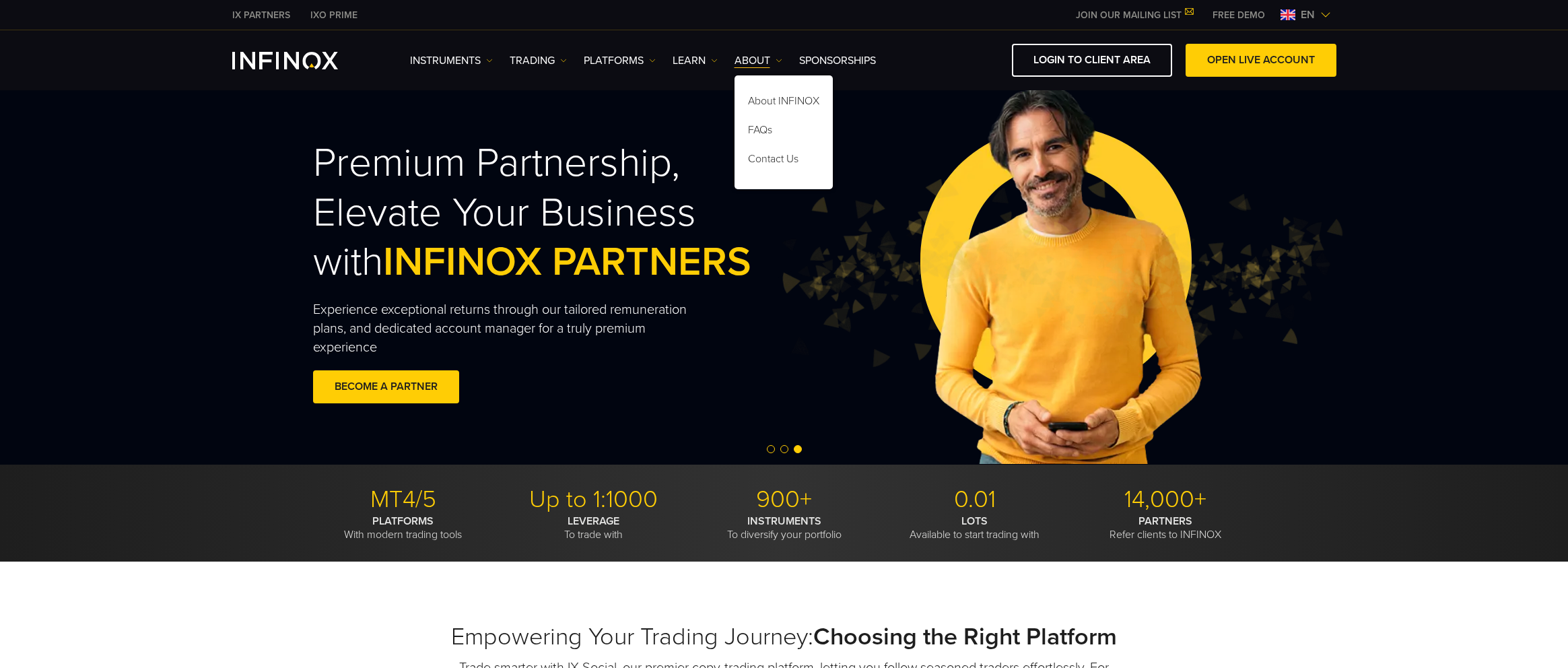
click at [964, 107] on img at bounding box center [1060, 273] width 284 height 383
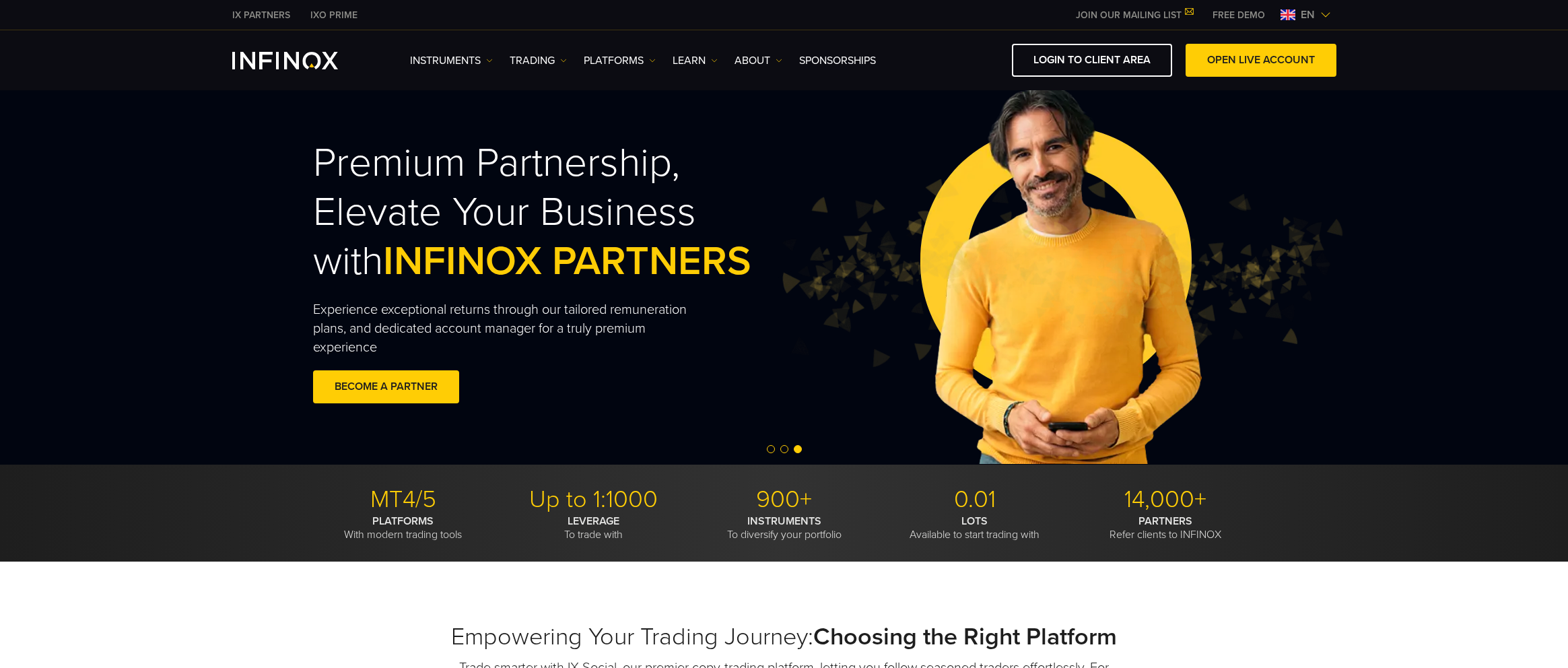
click at [1314, 19] on span "en" at bounding box center [1308, 15] width 25 height 16
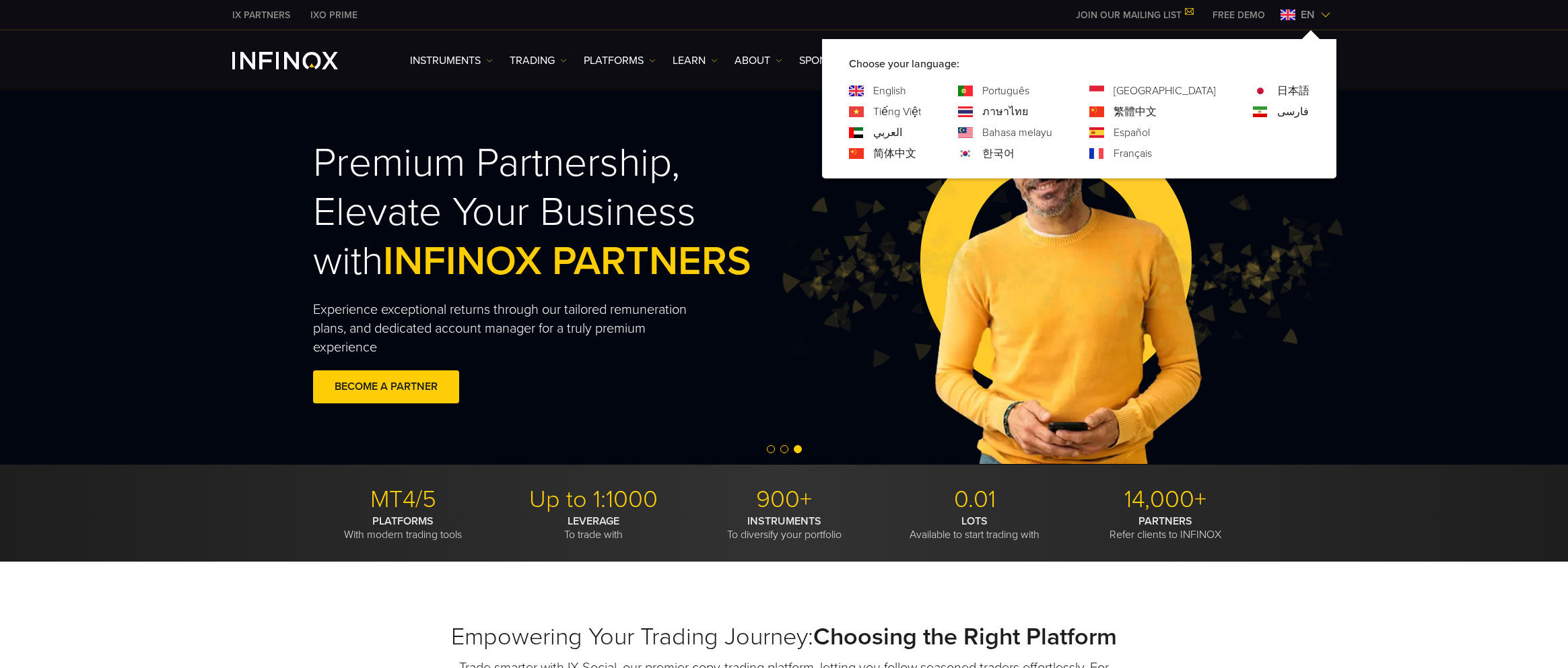
click at [495, 158] on h2 "Premium Partnership, Elevate Your Business with INFINOX PARTNERS" at bounding box center [563, 213] width 500 height 148
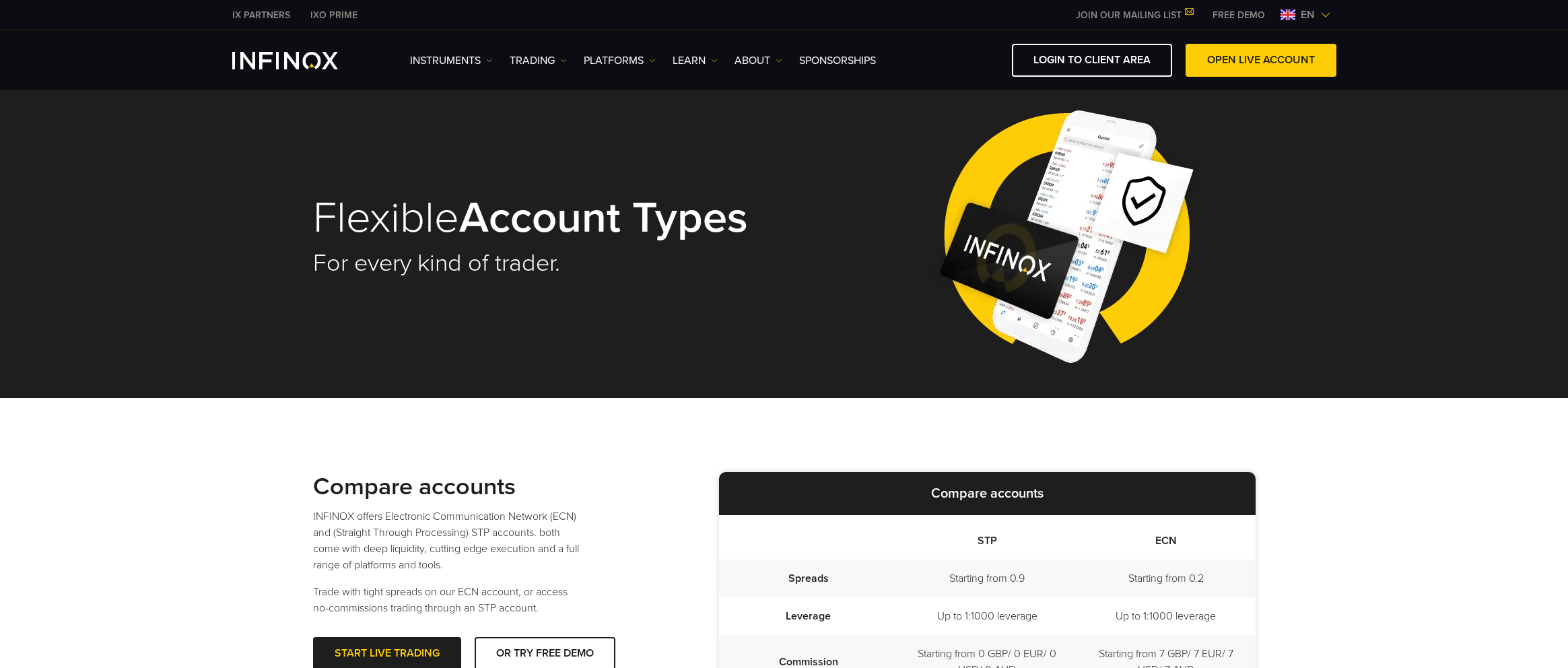
click at [286, 36] on div "Instruments Instruments Product Information TRADING" at bounding box center [784, 60] width 1568 height 60
click at [291, 57] on img "INFINOX Logo" at bounding box center [285, 60] width 106 height 17
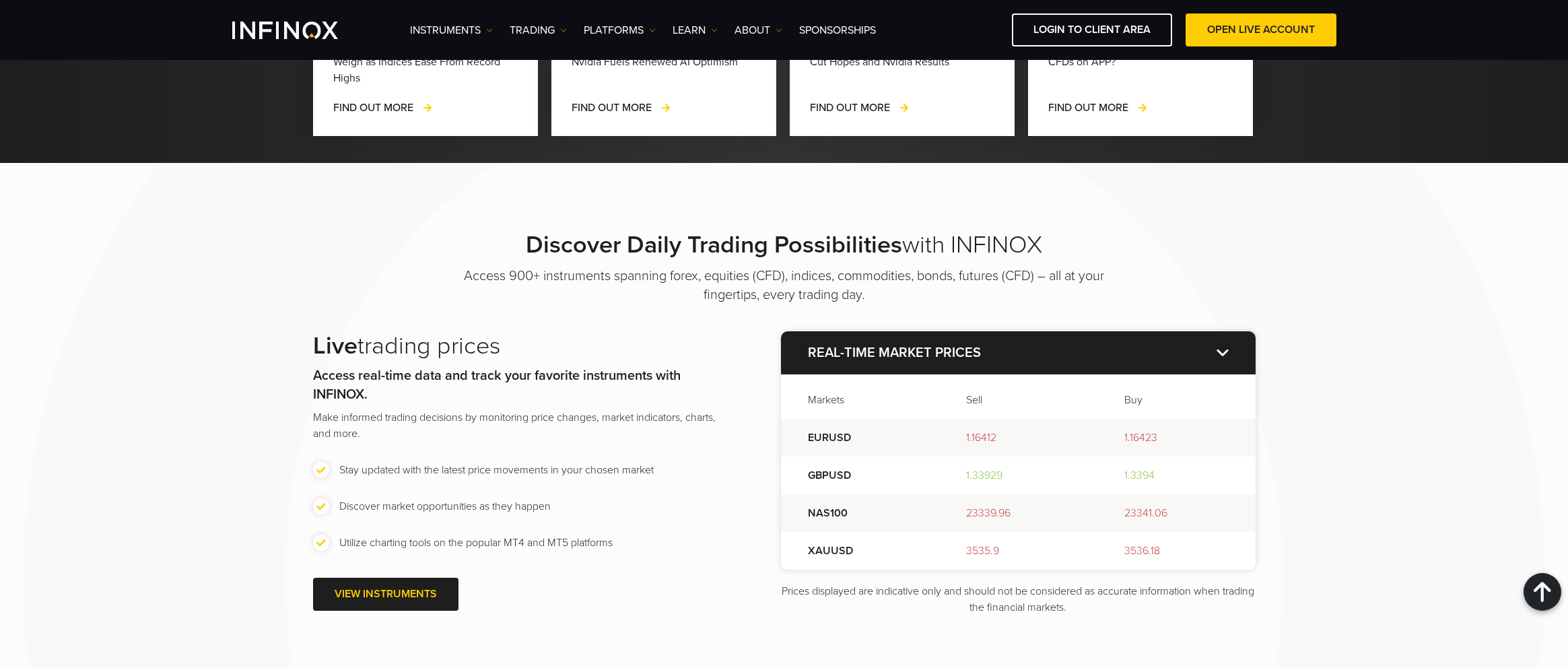
scroll to position [1616, 0]
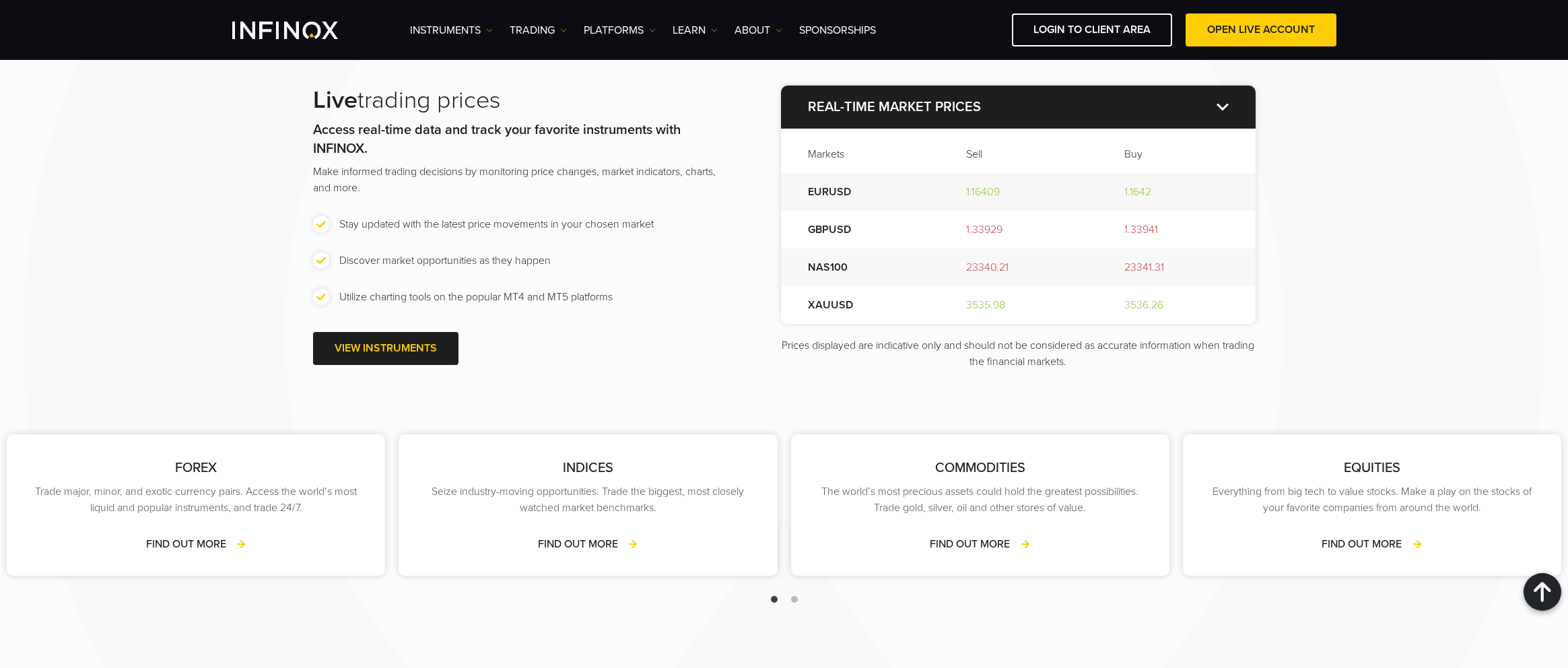
click at [1531, 586] on div at bounding box center [1542, 592] width 37 height 37
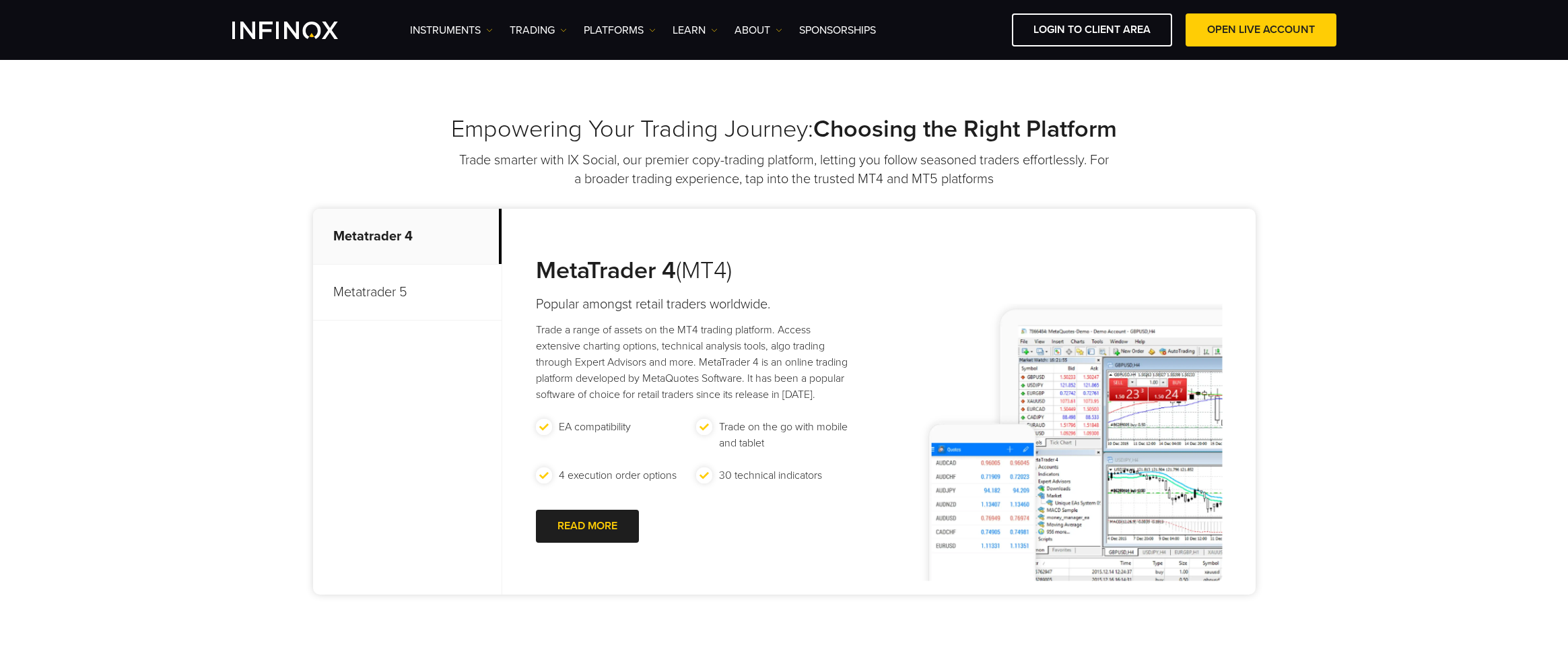
scroll to position [539, 0]
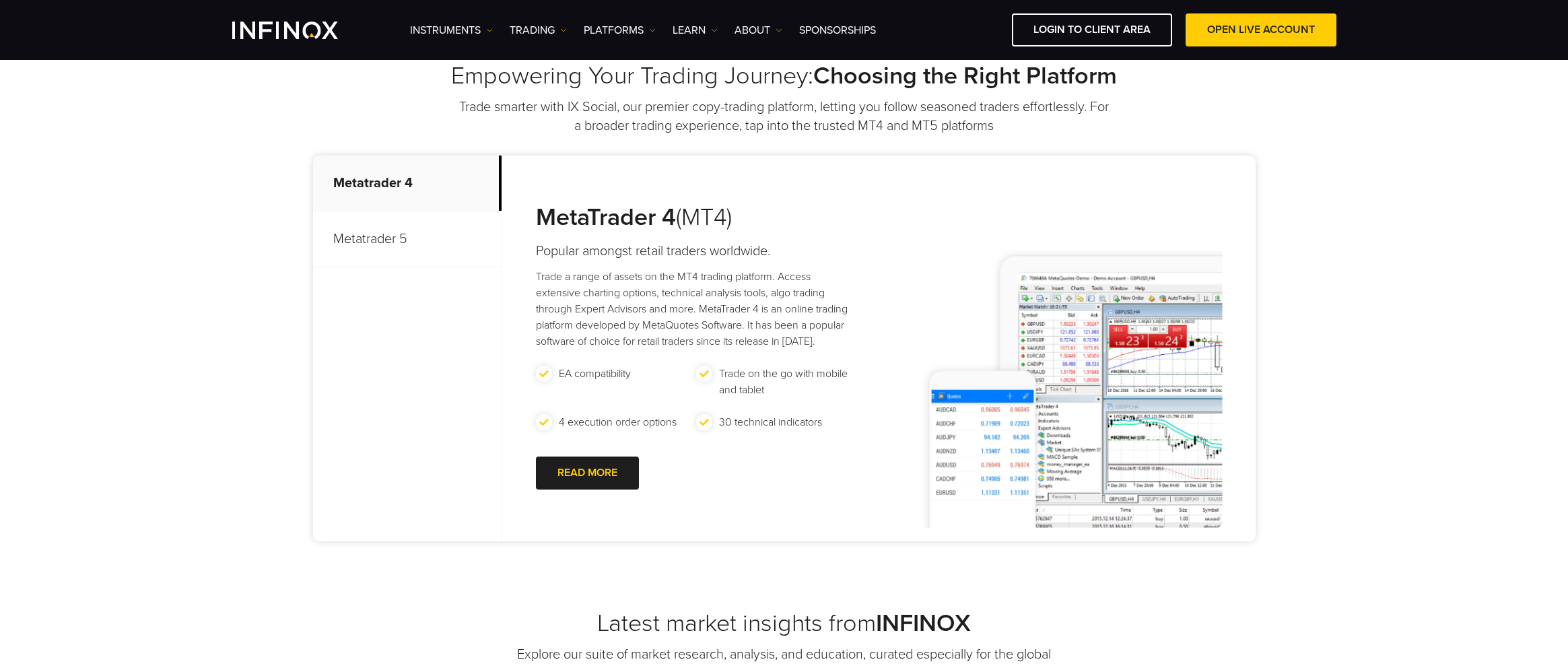
click at [487, 244] on p "Metatrader 5" at bounding box center [407, 239] width 188 height 56
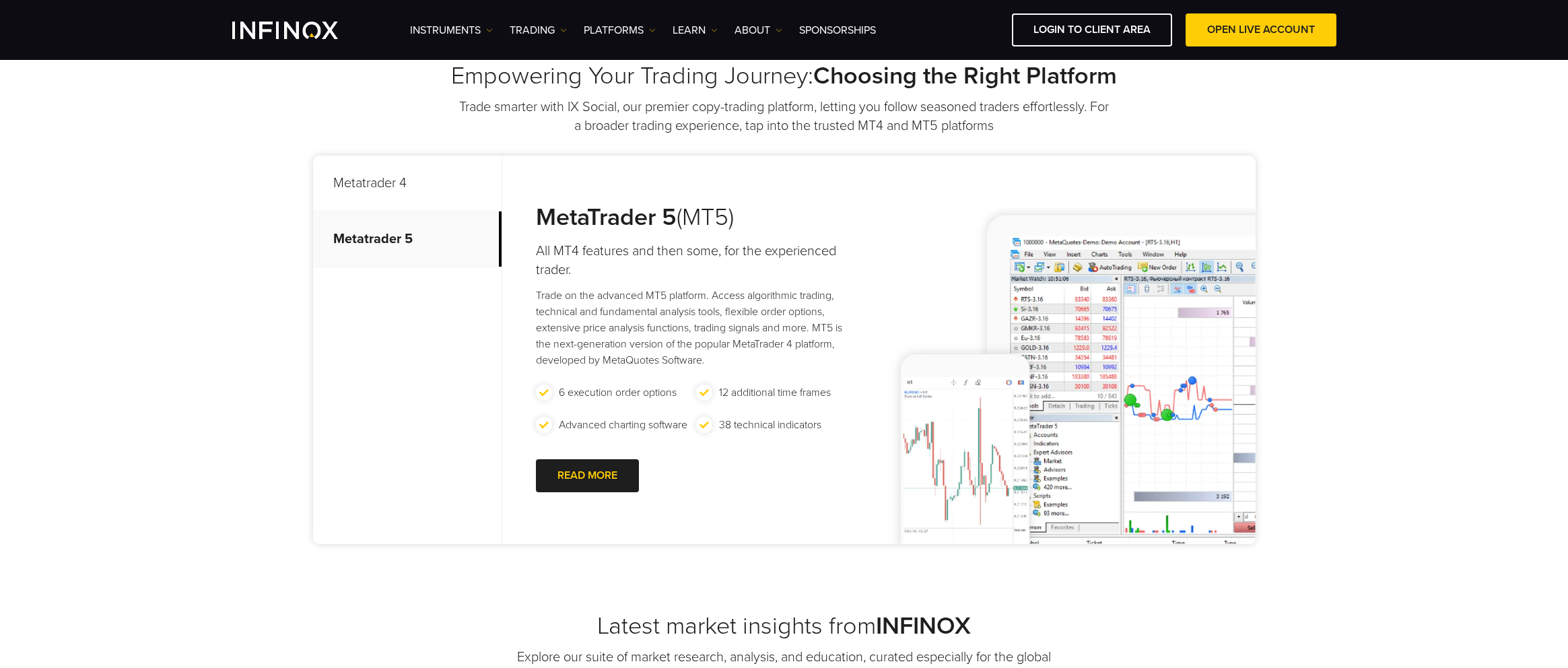
click at [497, 186] on p "Metatrader 4" at bounding box center [407, 183] width 188 height 56
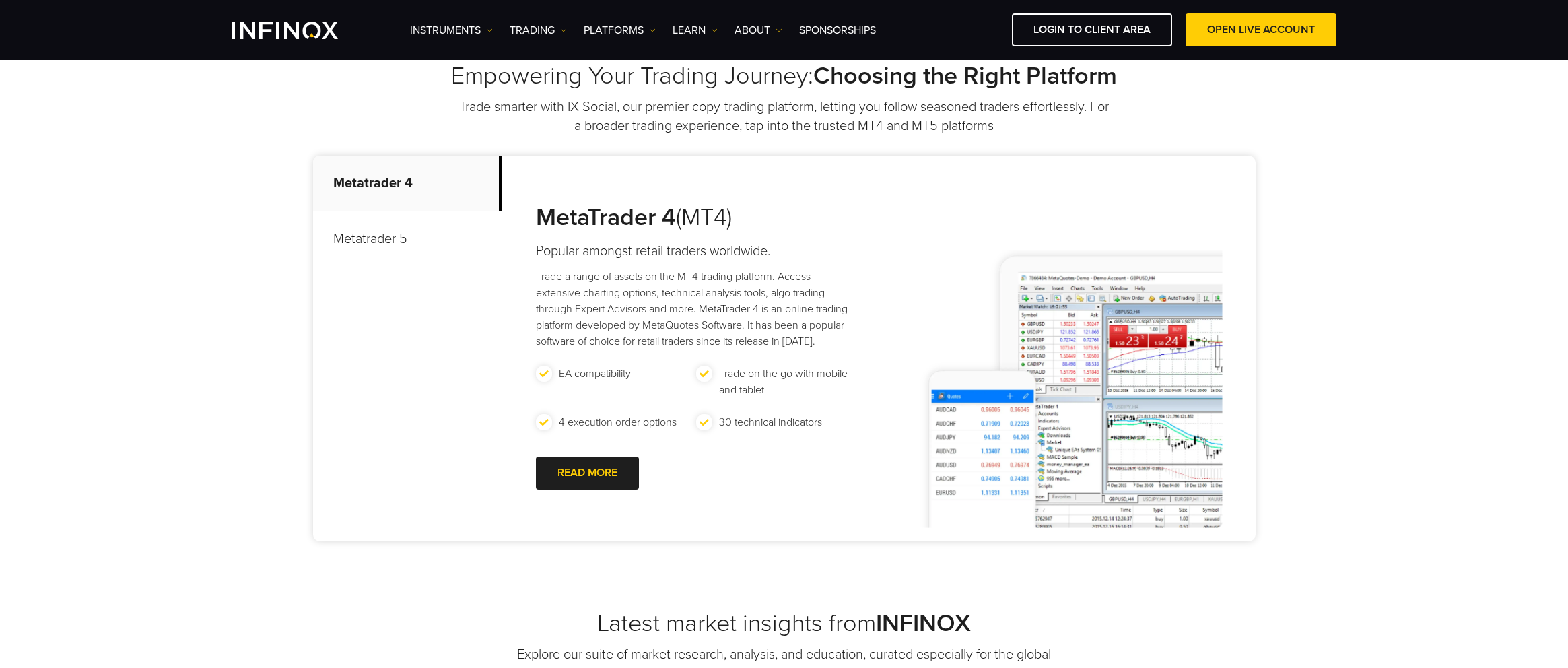
click at [480, 214] on p "Metatrader 5" at bounding box center [407, 239] width 188 height 56
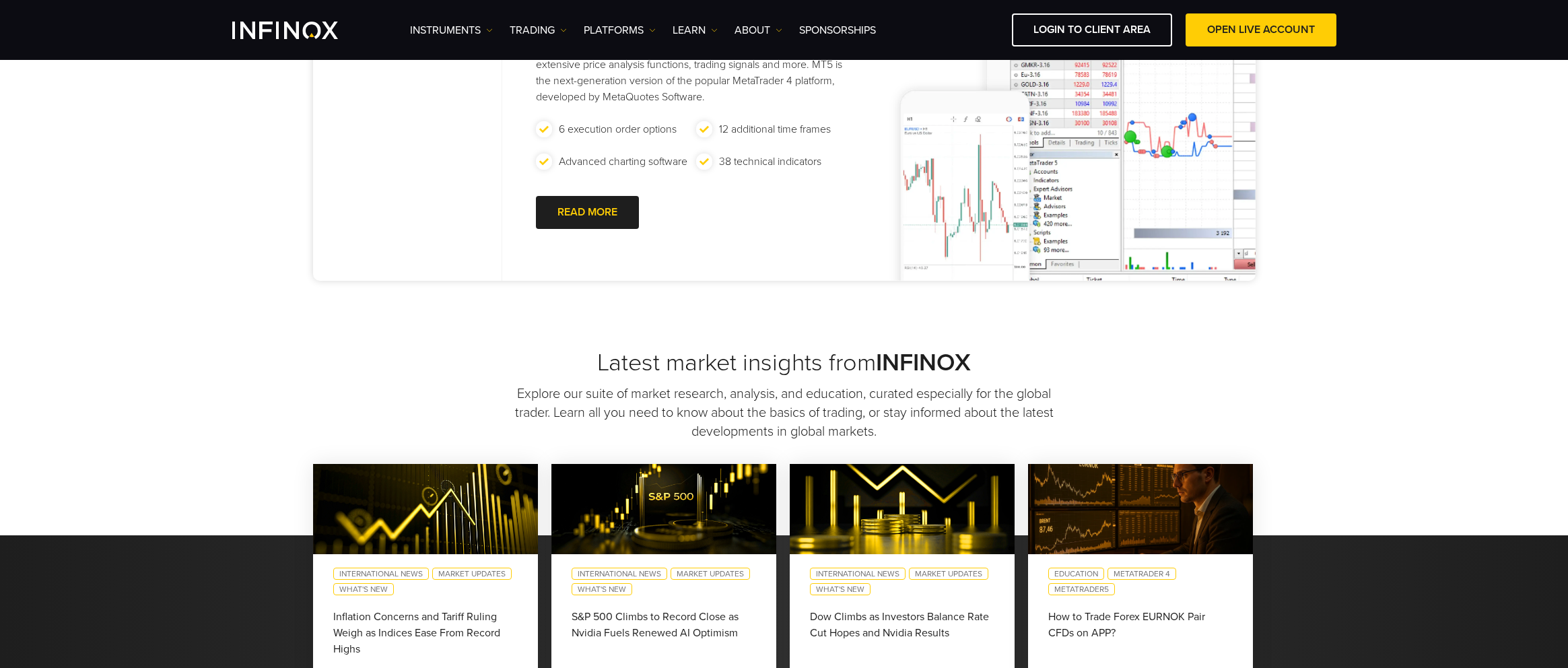
scroll to position [876, 0]
